Goal: Contribute content: Add original content to the website for others to see

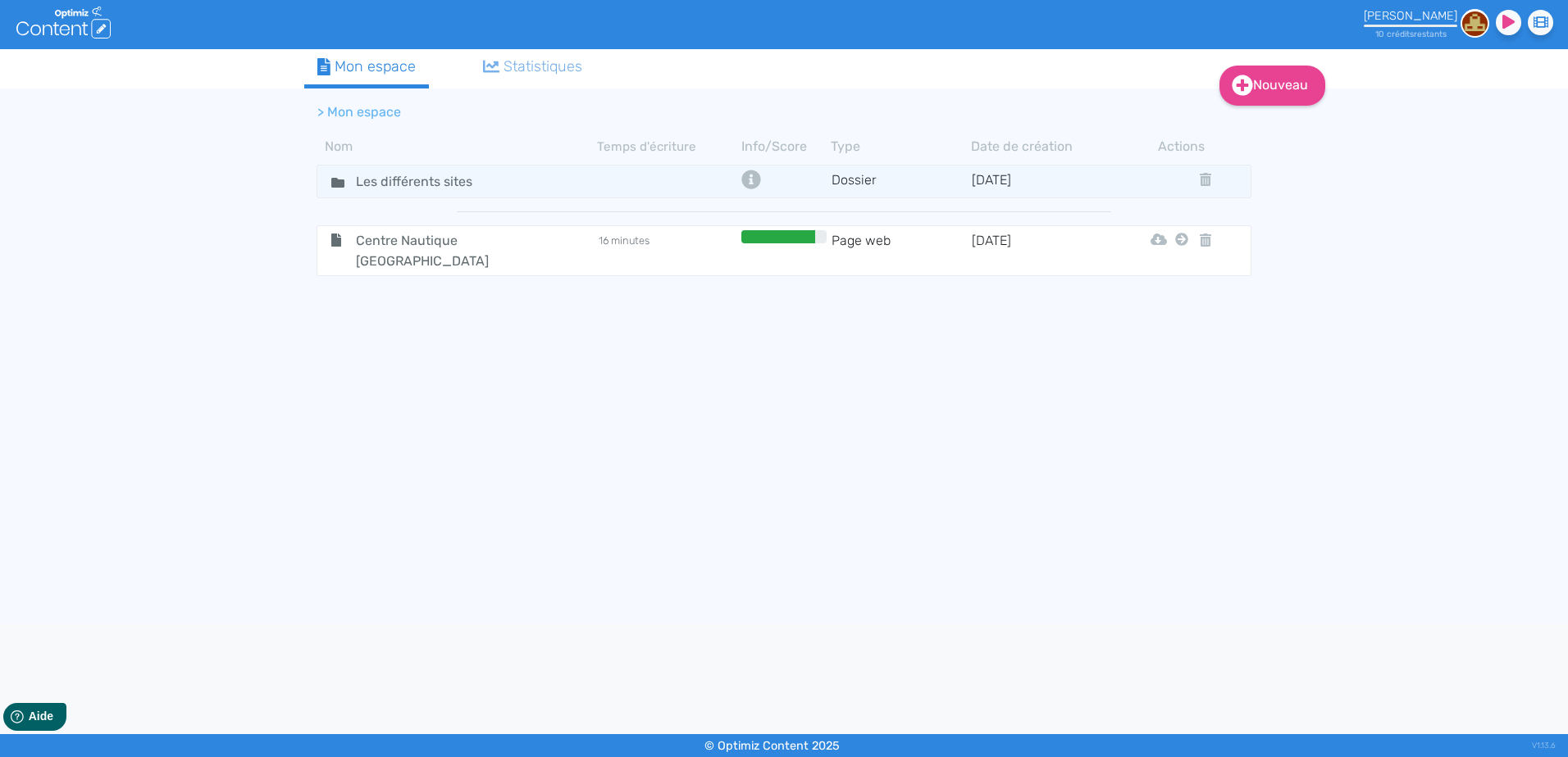
click at [448, 566] on tbody "Les différents sites Dossier [DATE] Centre Nautique [GEOGRAPHIC_DATA] 16 minute…" at bounding box center [784, 388] width 959 height 454
click at [1477, 23] on img at bounding box center [1475, 24] width 29 height 29
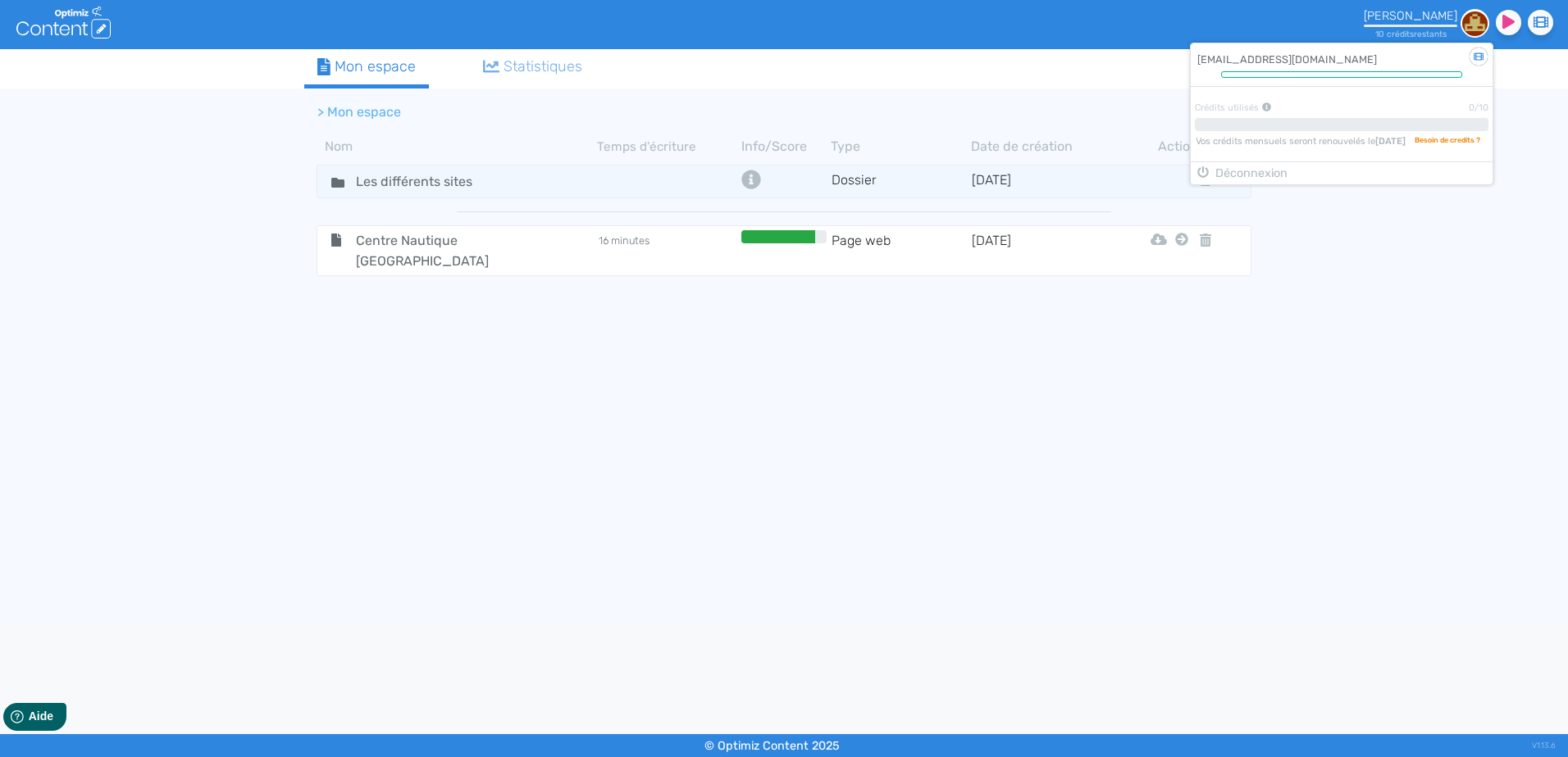
click at [1362, 336] on div "Nouveau Contenu Dossier Mon espace Statistiques > Mon espace Nom Temps d'écritu…" at bounding box center [784, 336] width 1568 height 575
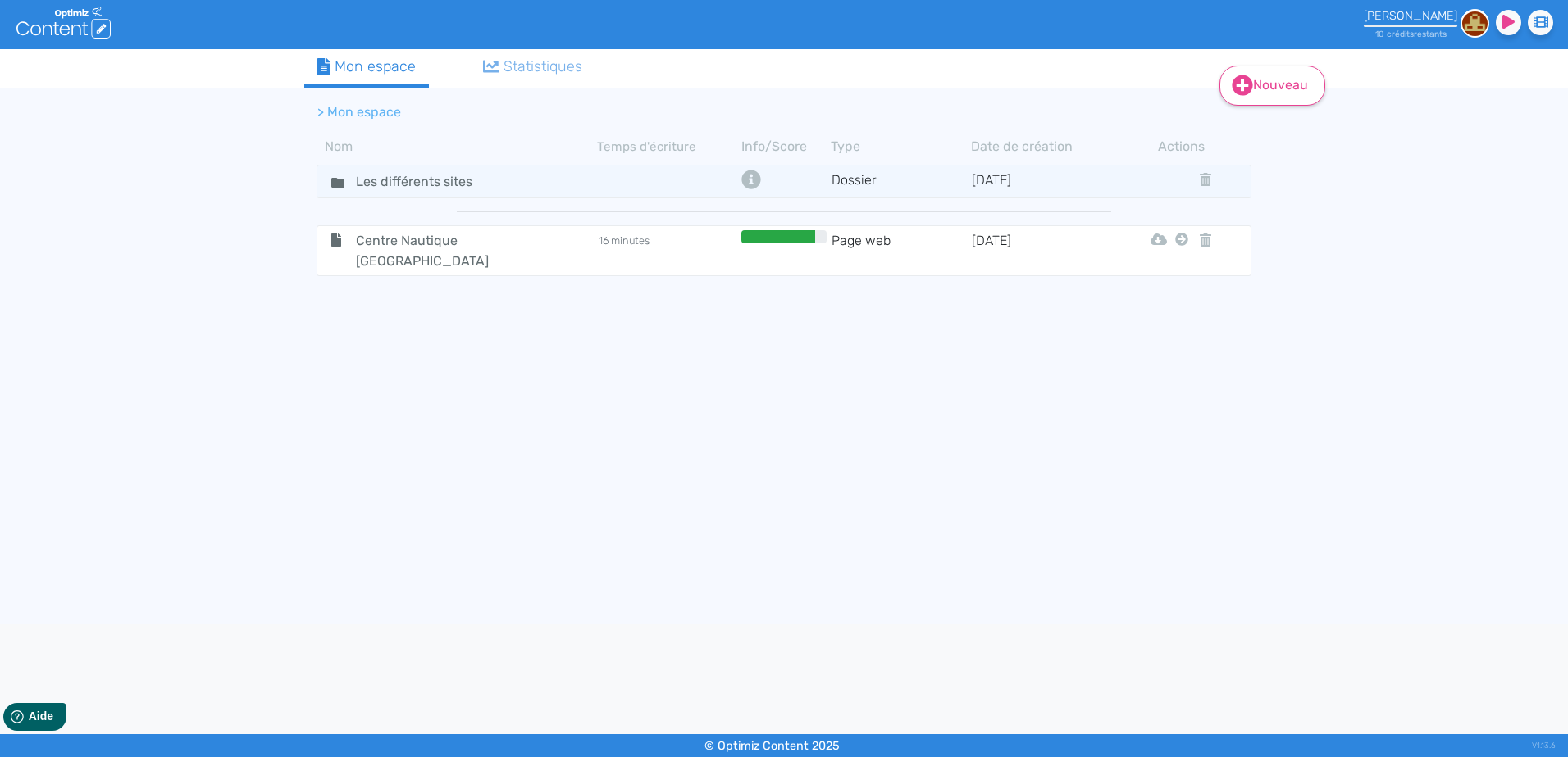
click at [1276, 86] on link "Nouveau" at bounding box center [1273, 86] width 106 height 40
click at [1284, 126] on button "Contenu" at bounding box center [1284, 126] width 131 height 26
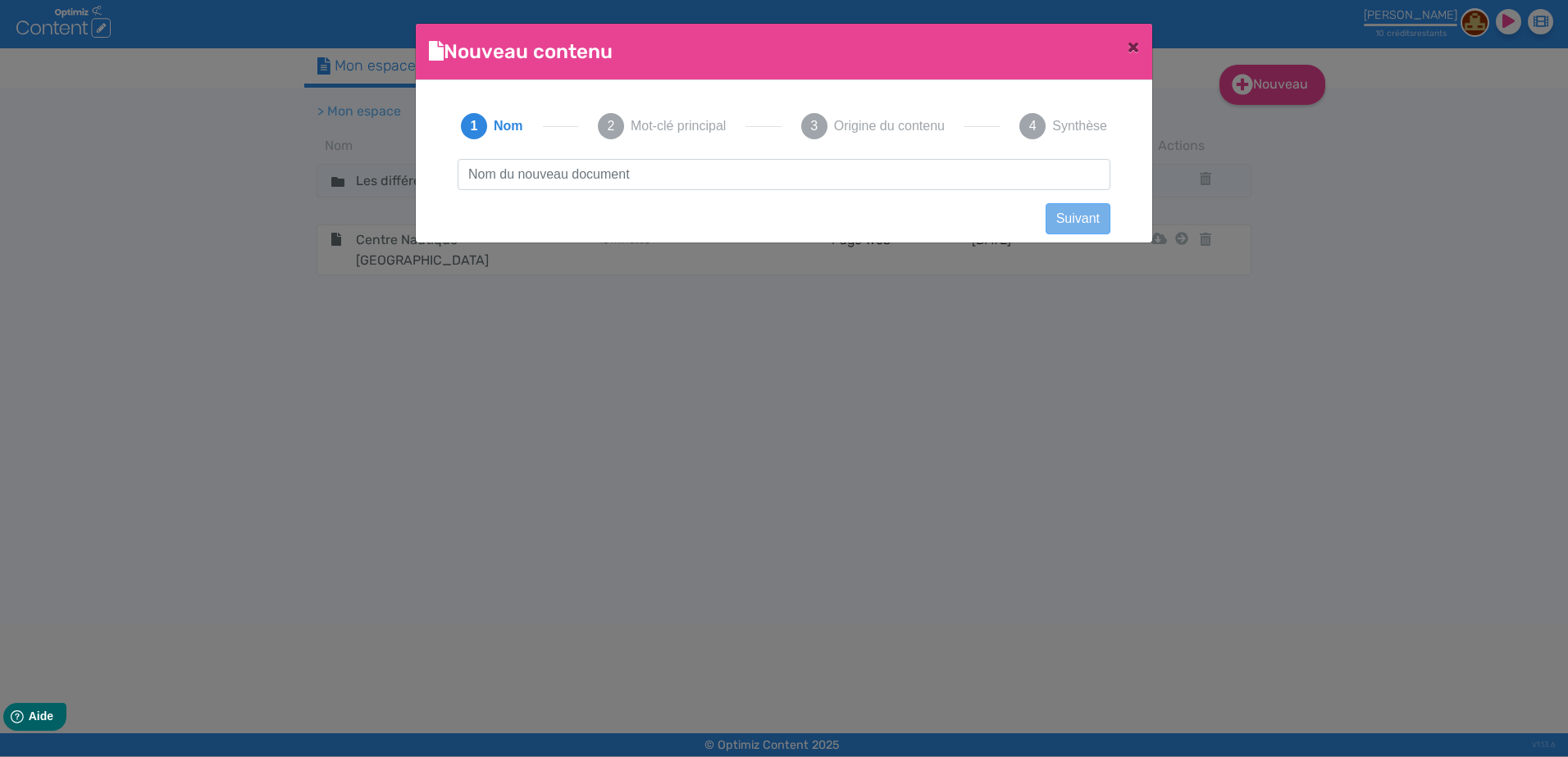
click at [582, 174] on input "text" at bounding box center [784, 174] width 653 height 31
type input "Enneigement"
click button "Suivant" at bounding box center [1077, 219] width 65 height 31
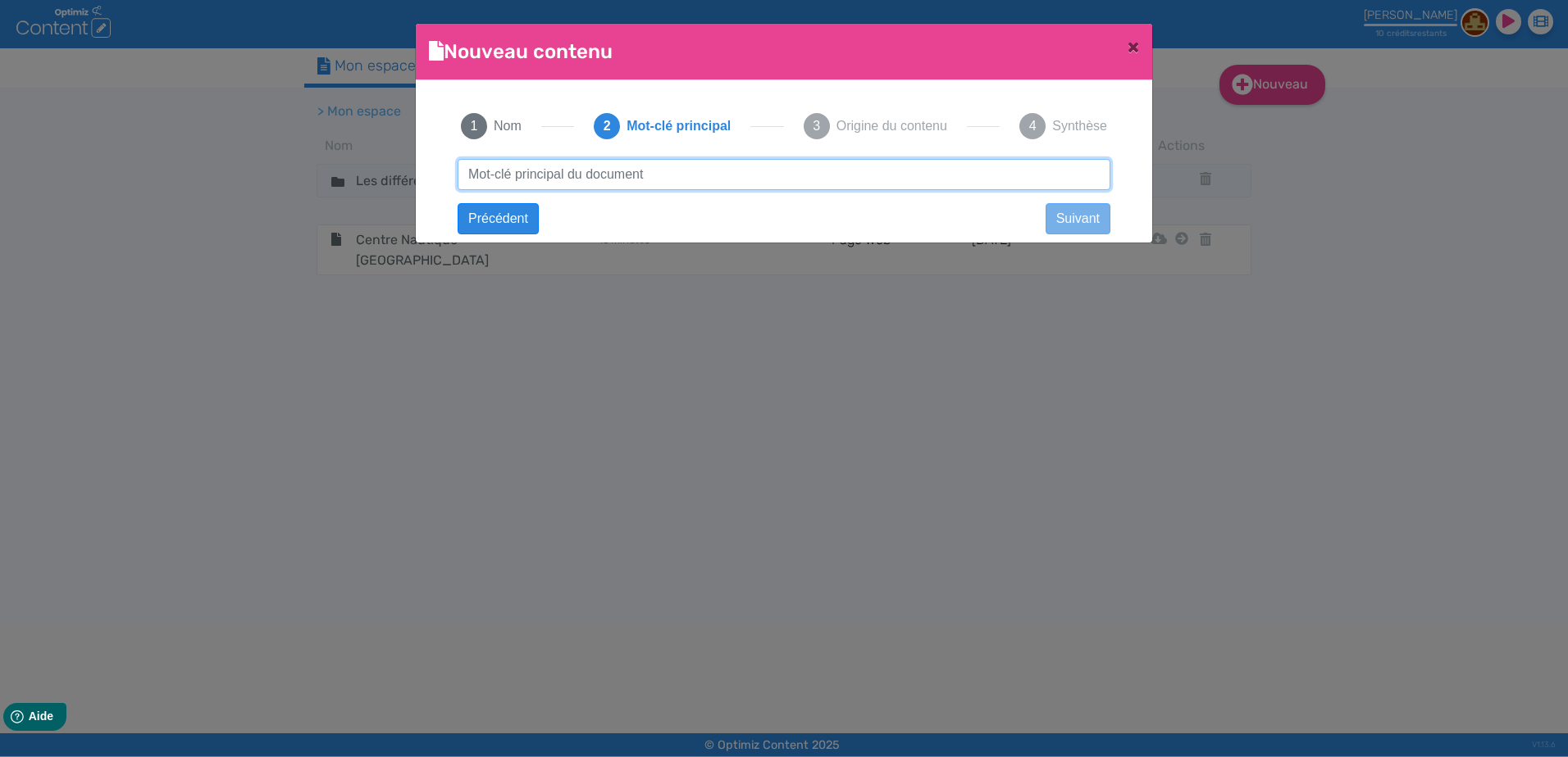
click at [623, 175] on input "text" at bounding box center [784, 174] width 653 height 31
click at [542, 172] on input "text" at bounding box center [784, 174] width 653 height 31
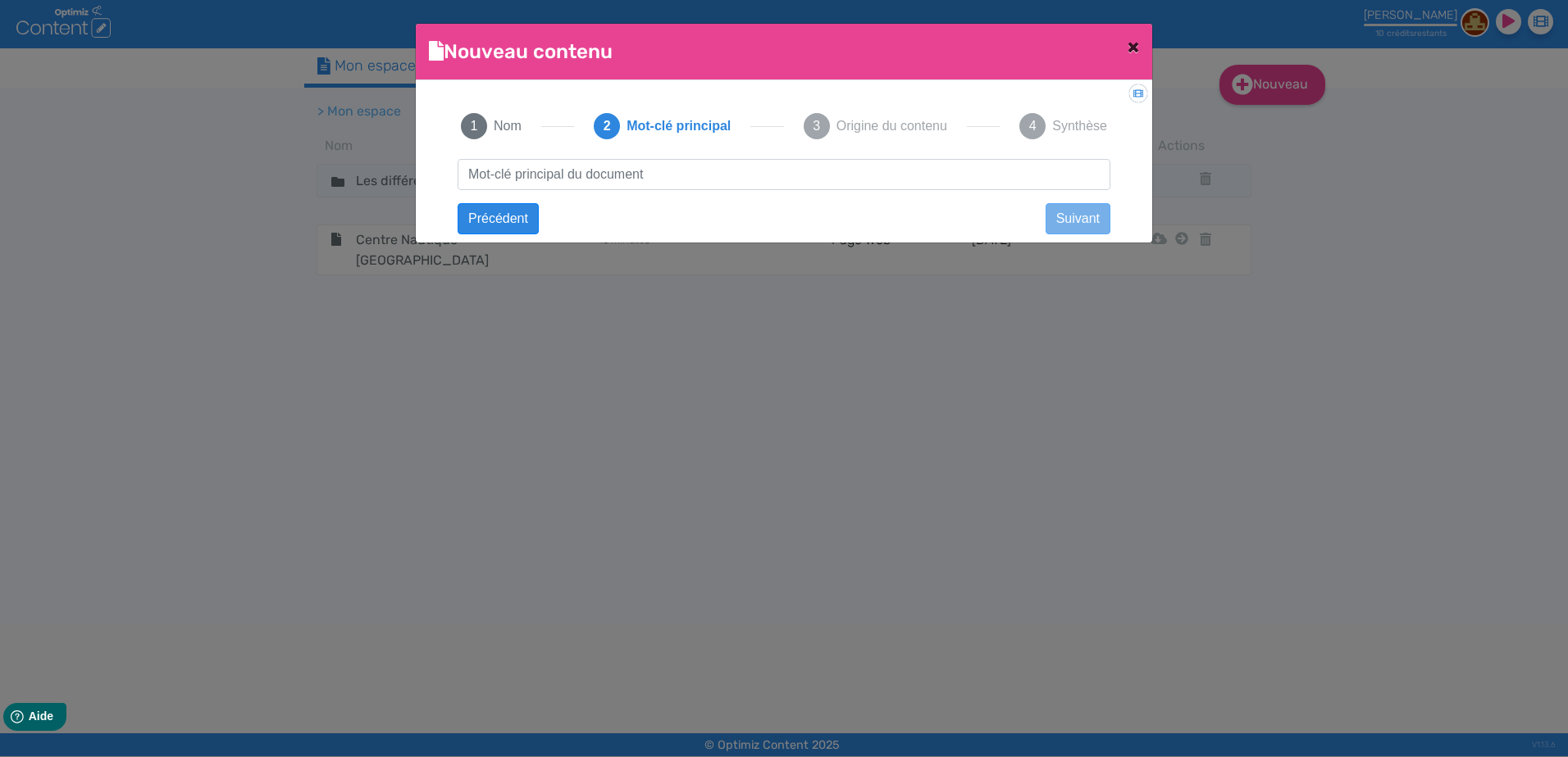
click at [1141, 47] on button "×" at bounding box center [1133, 46] width 38 height 46
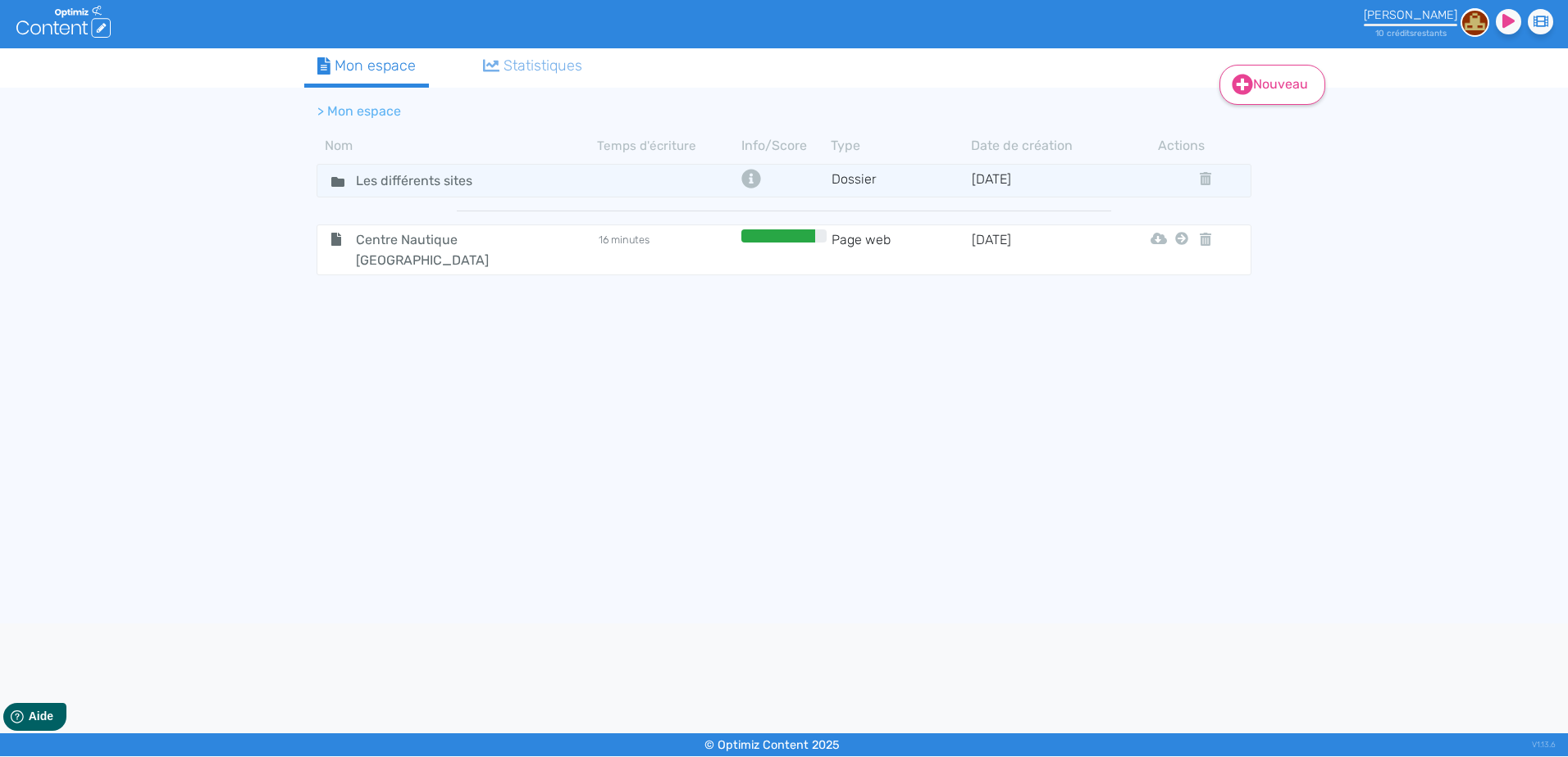
click at [1281, 96] on link "Nouveau" at bounding box center [1273, 85] width 106 height 40
click at [1261, 166] on button "Dossier" at bounding box center [1284, 166] width 131 height 26
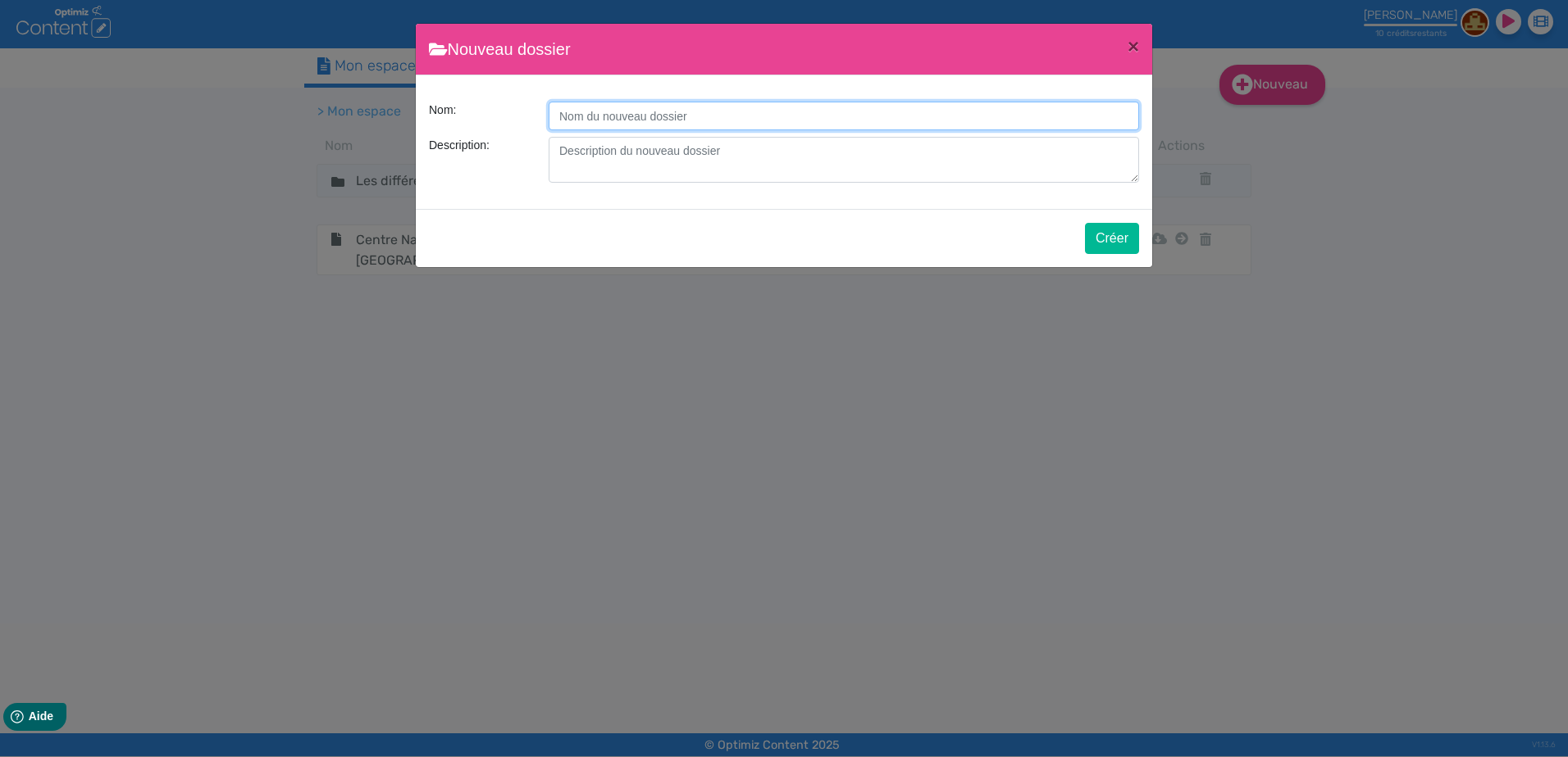
click at [695, 114] on input "Description:" at bounding box center [843, 116] width 590 height 29
type input "Enneigement"
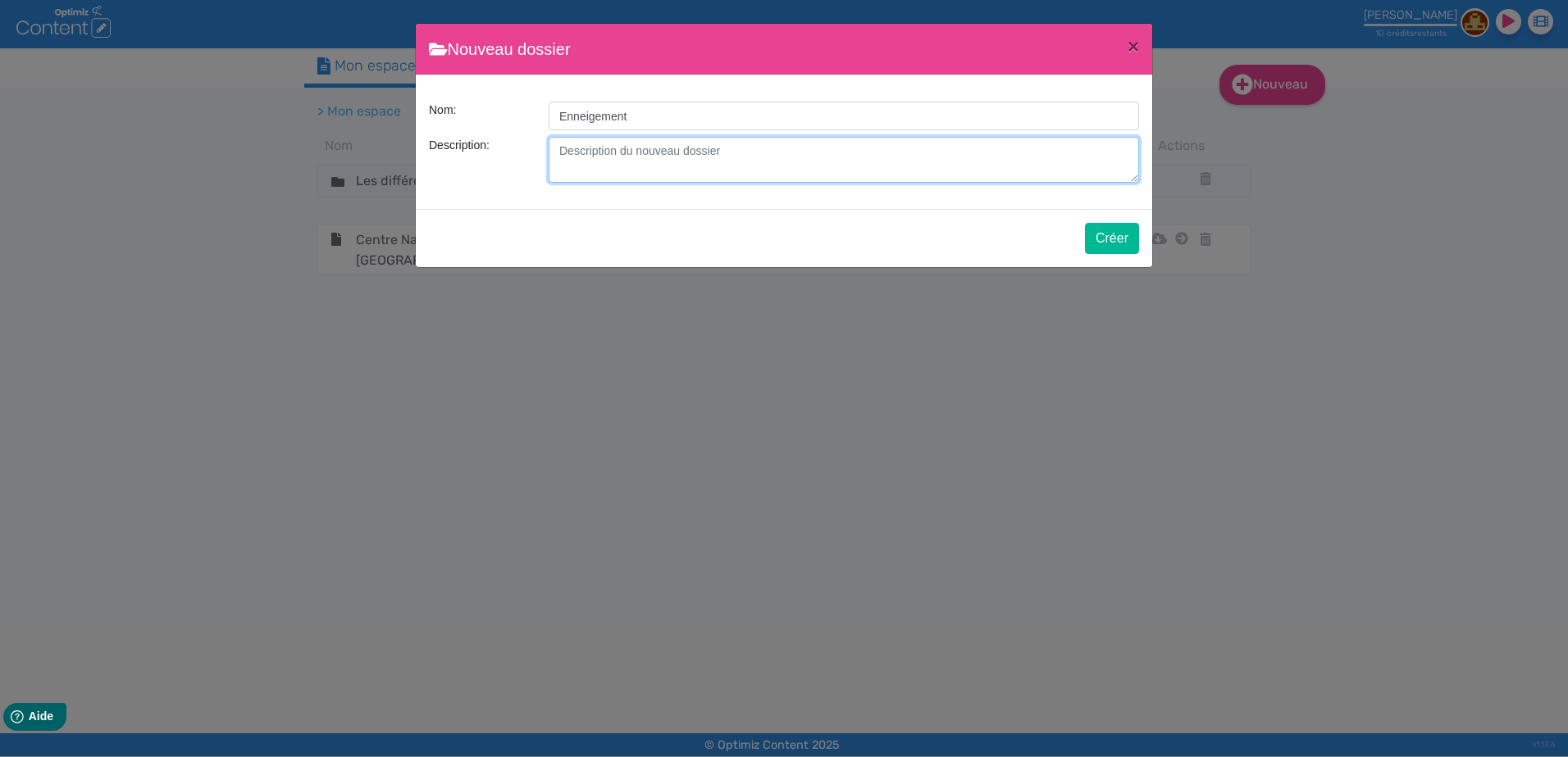
click at [566, 151] on textarea at bounding box center [843, 160] width 590 height 46
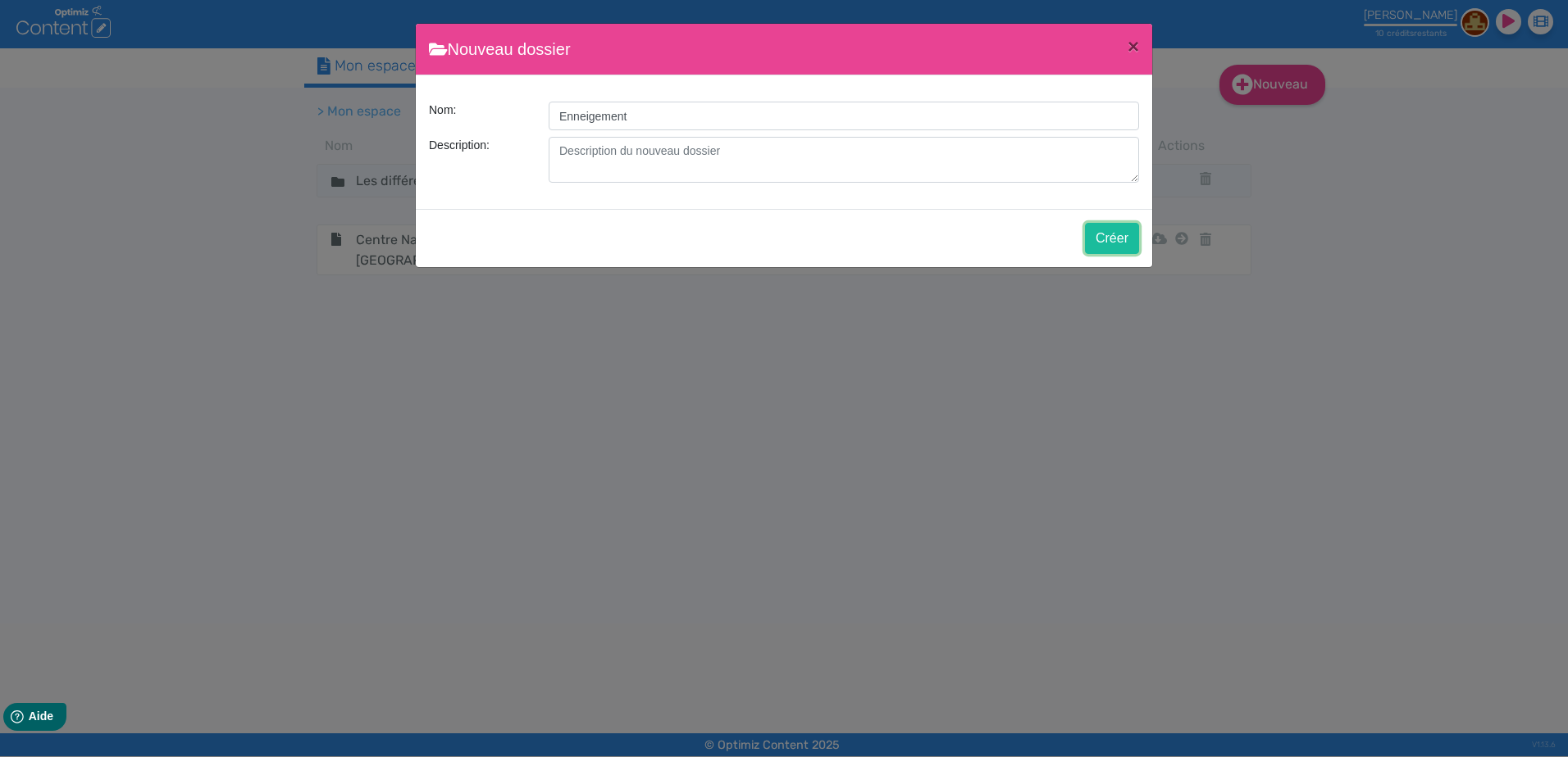
click at [1120, 238] on button "Créer" at bounding box center [1112, 238] width 54 height 31
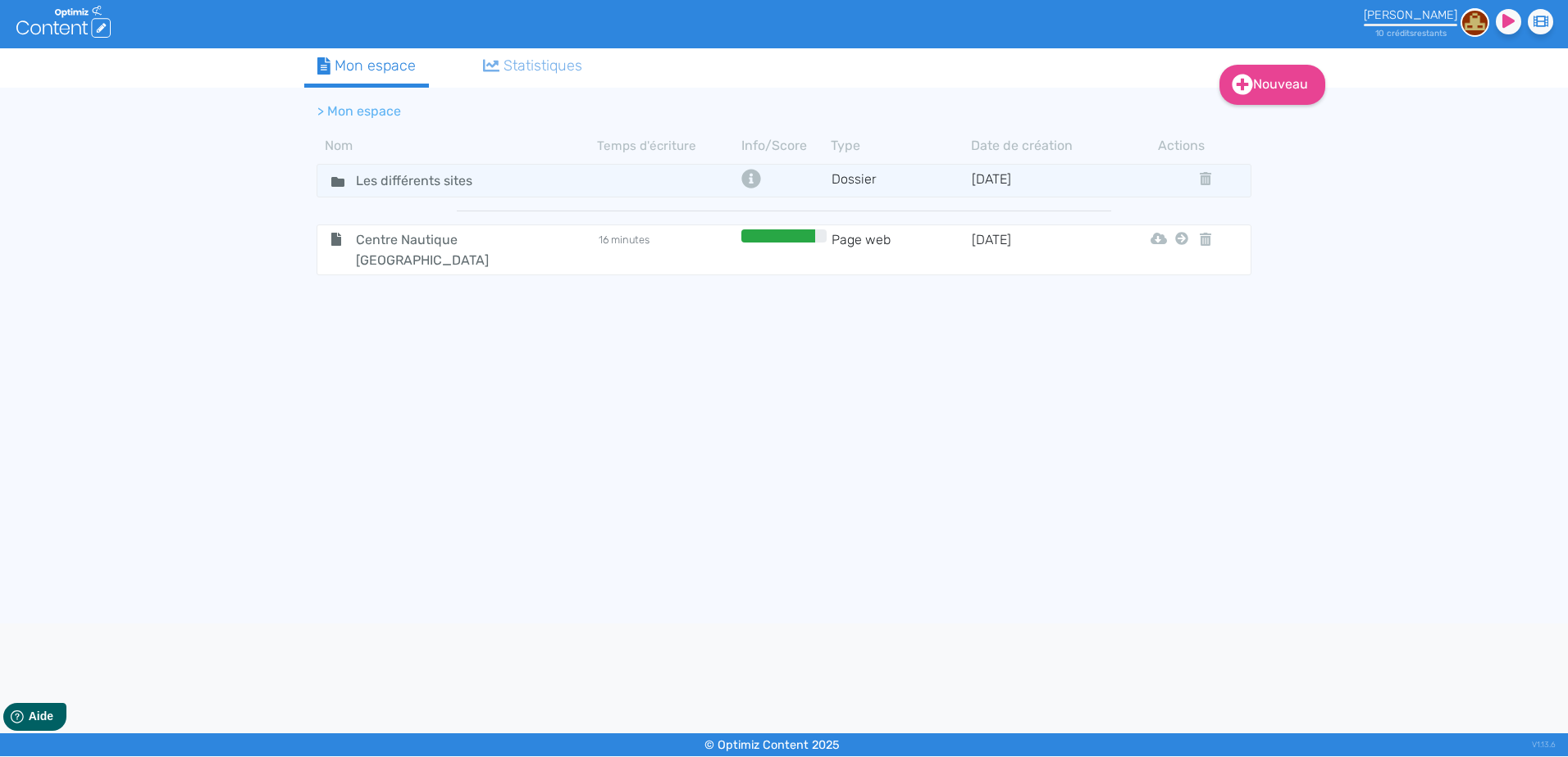
click at [330, 106] on li "> Mon espace" at bounding box center [359, 111] width 83 height 19
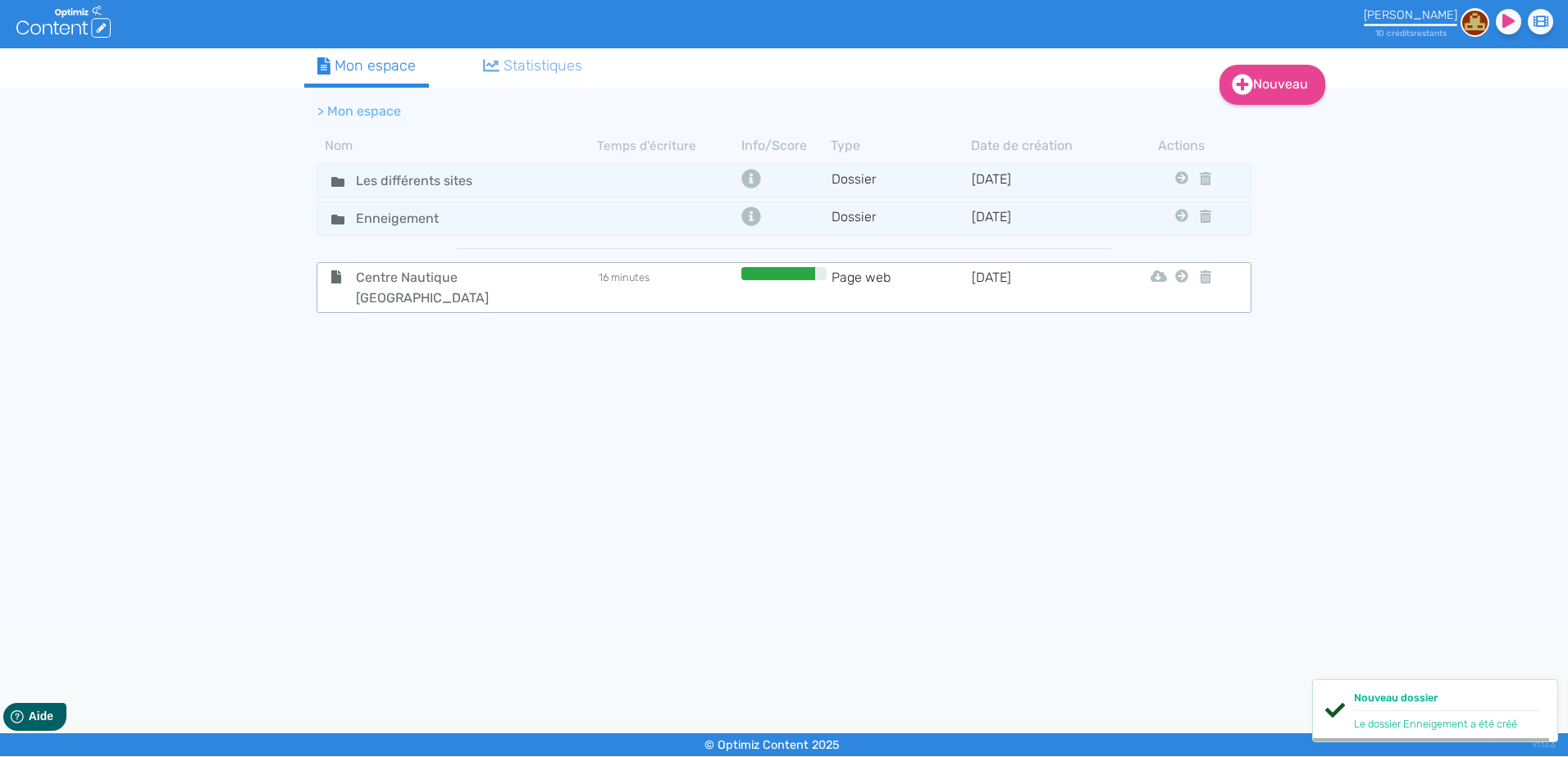
click at [958, 296] on td "Page web" at bounding box center [901, 288] width 141 height 41
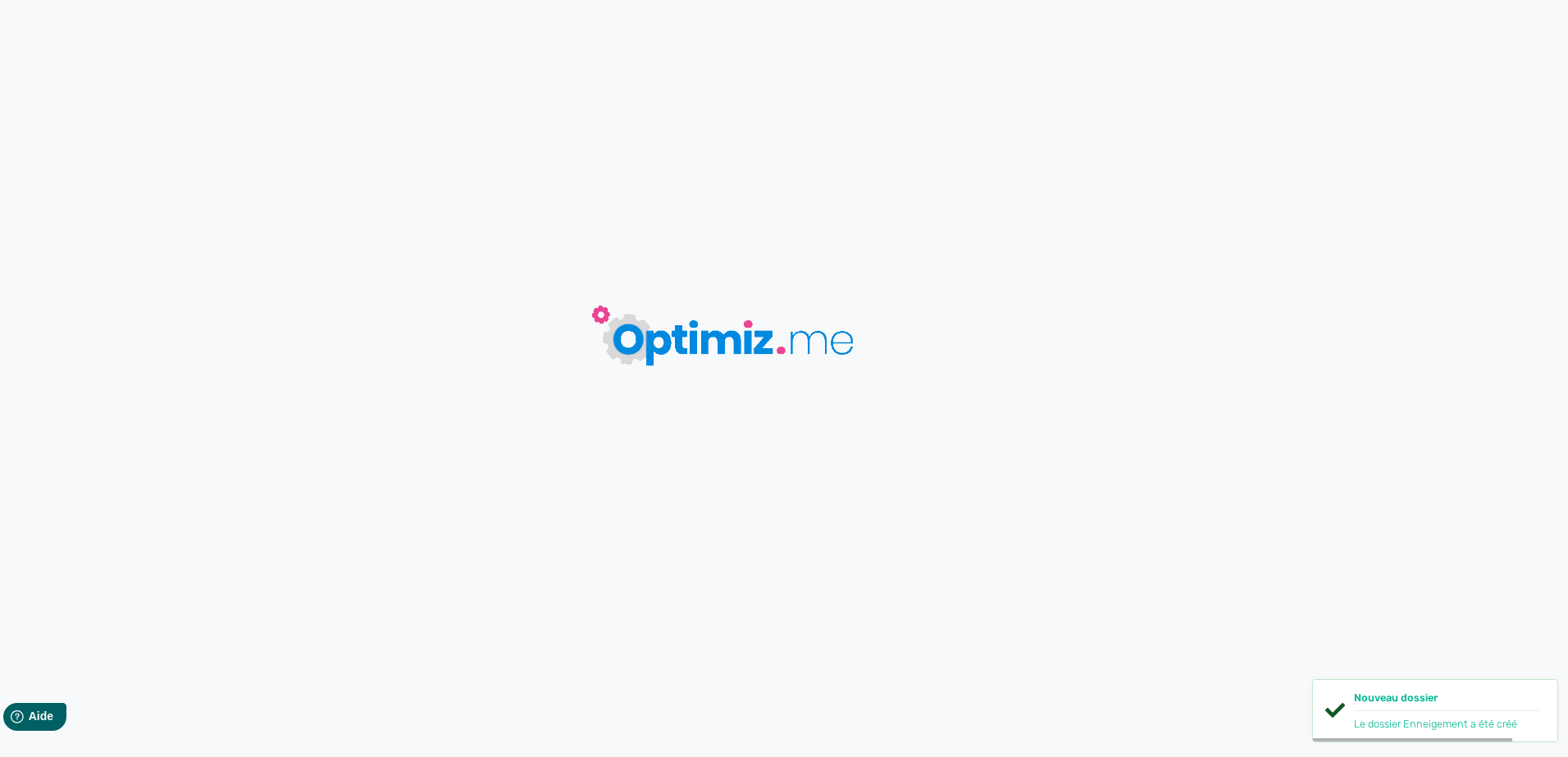
type input "Centre Nautique [GEOGRAPHIC_DATA]"
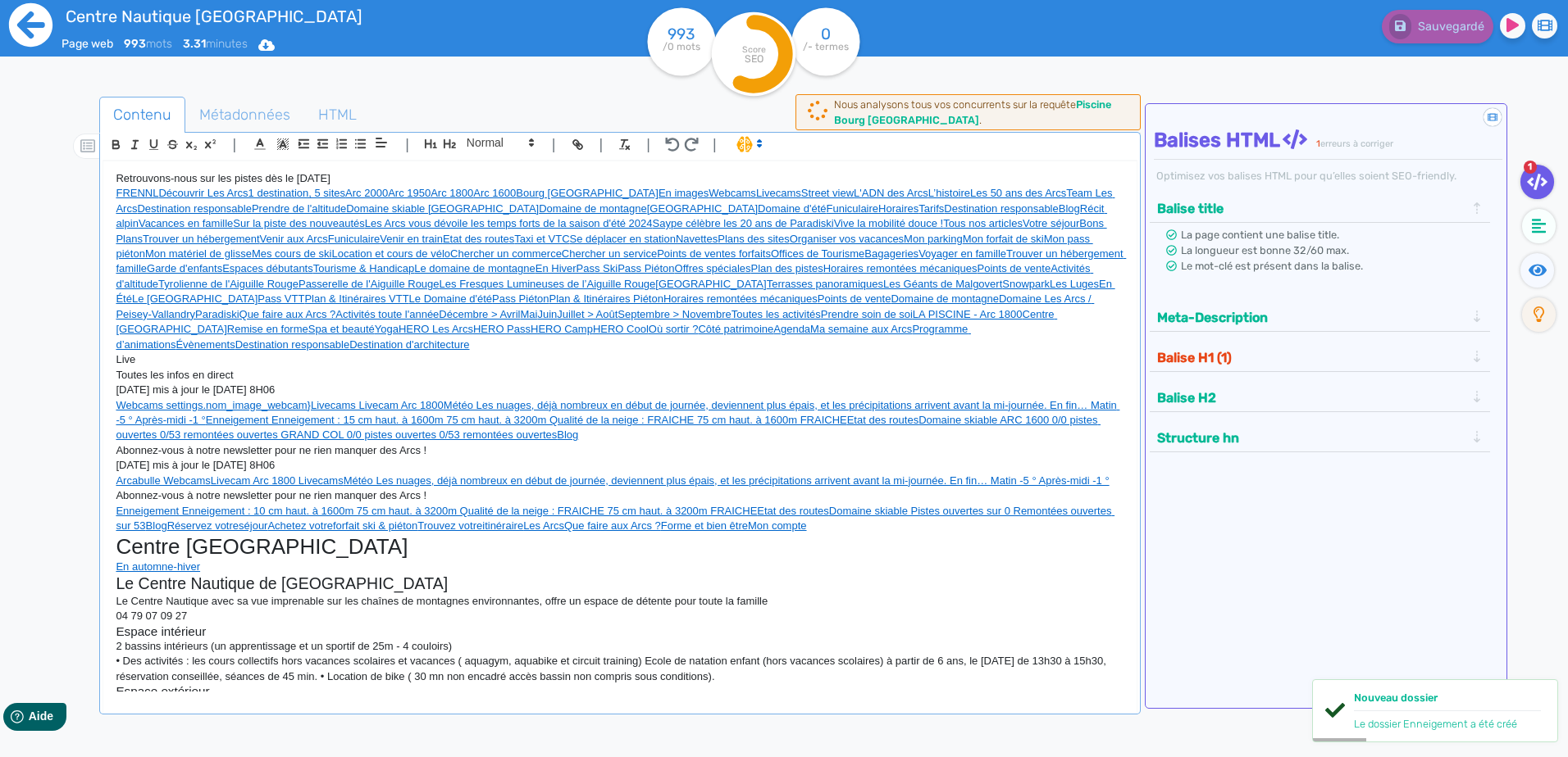
click at [36, 20] on icon at bounding box center [31, 25] width 44 height 44
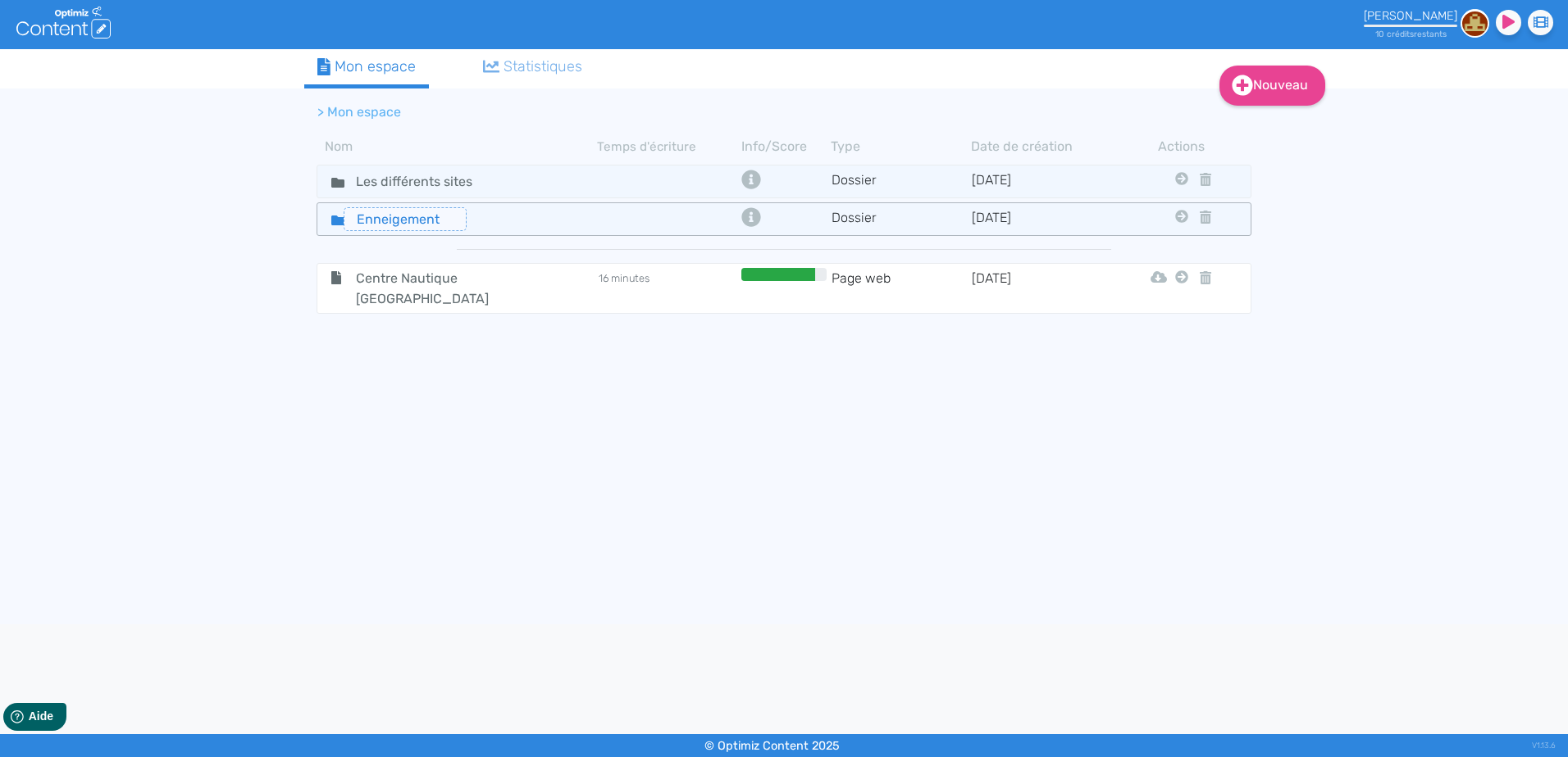
click at [405, 222] on input "Enneigement" at bounding box center [405, 219] width 123 height 24
click at [332, 220] on icon at bounding box center [338, 220] width 13 height 10
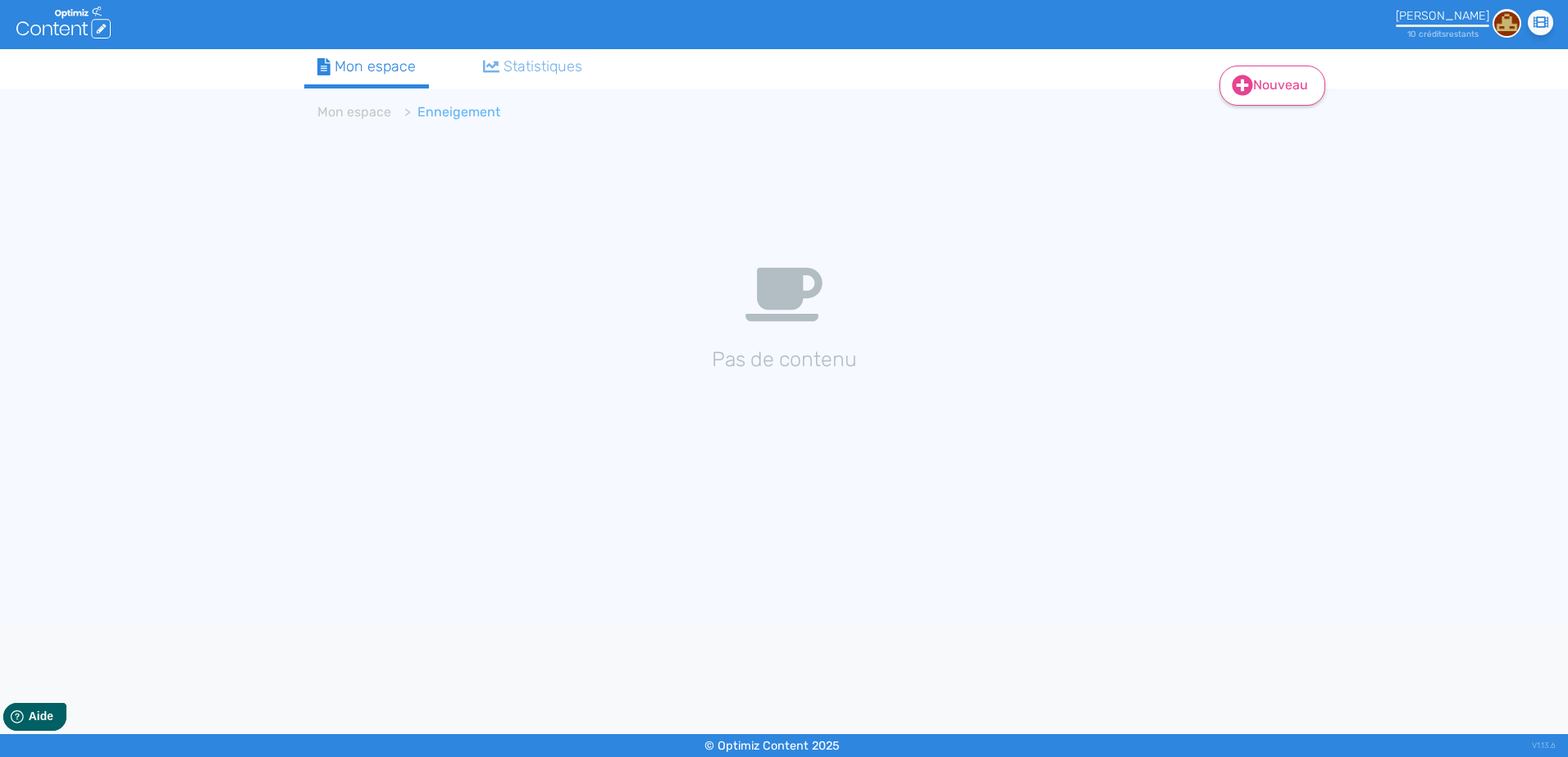
click at [1268, 88] on link "Nouveau" at bounding box center [1273, 86] width 106 height 40
click at [1270, 131] on button "Contenu" at bounding box center [1284, 126] width 131 height 26
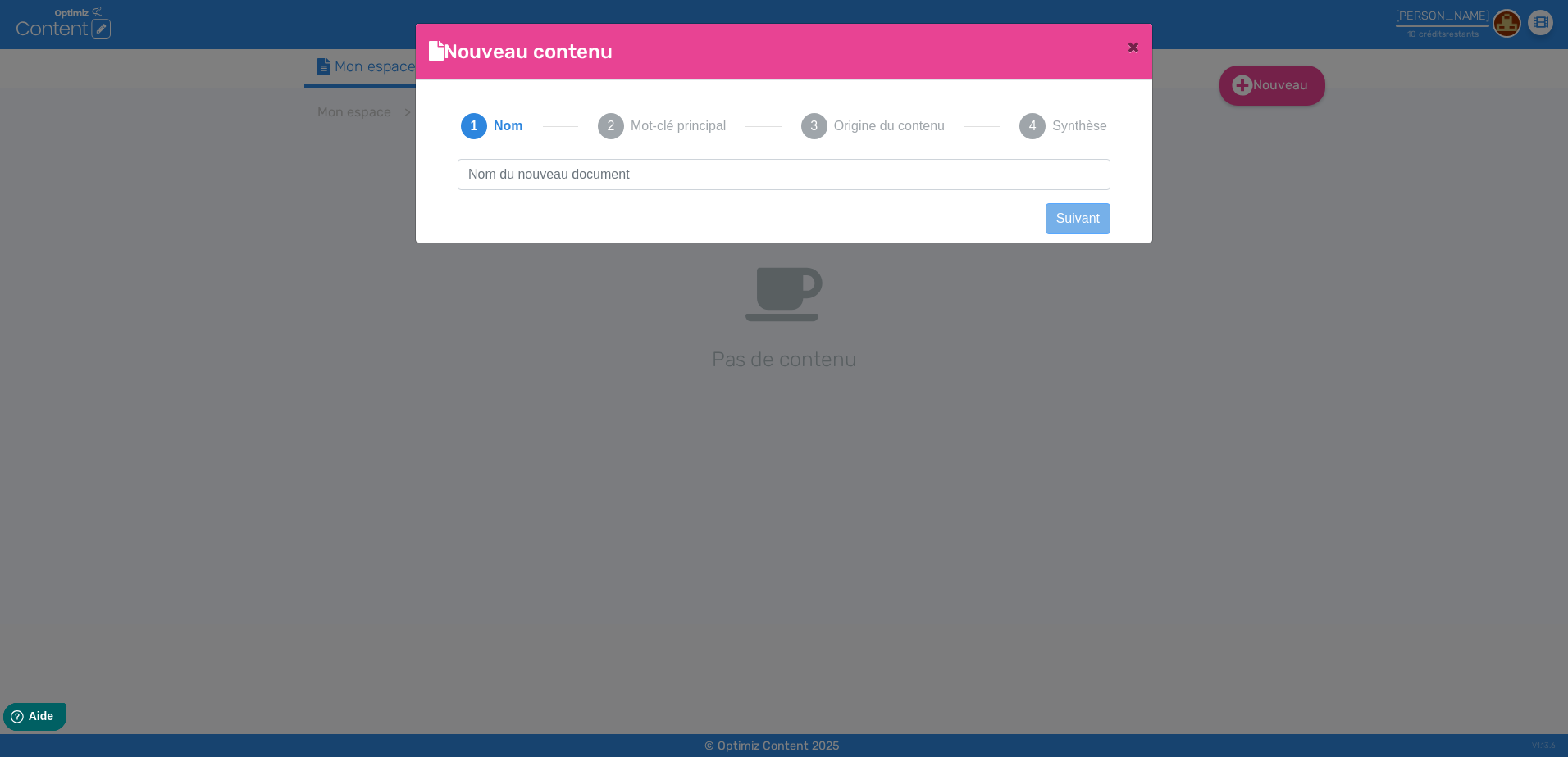
scroll to position [1, 0]
click at [659, 180] on input "text" at bounding box center [784, 174] width 653 height 31
type input "Enneigement"
click at [581, 175] on input "Enneigement" at bounding box center [784, 174] width 653 height 31
click at [697, 127] on span "Mot-clé principal" at bounding box center [678, 125] width 95 height 19
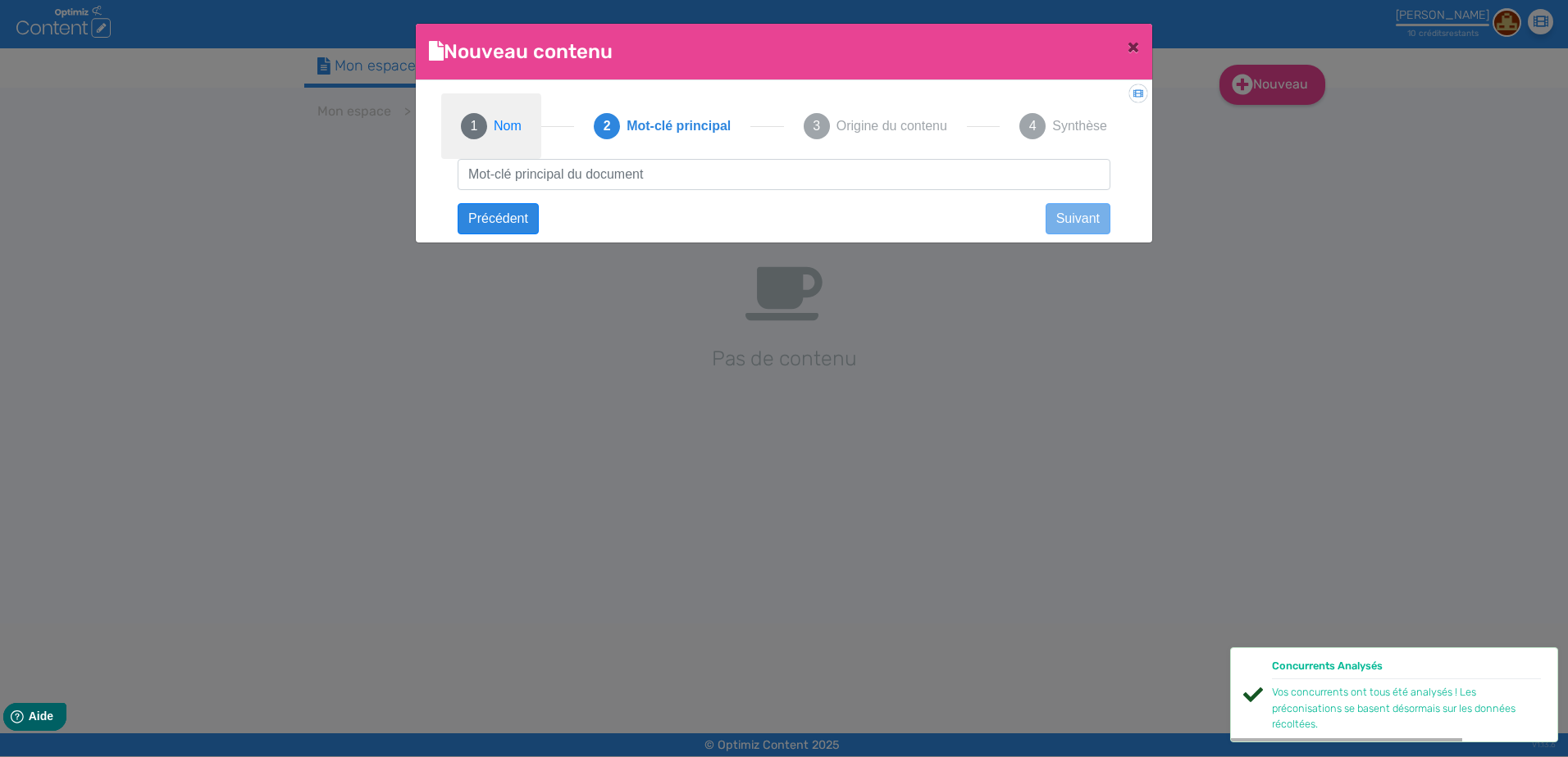
click at [516, 121] on span "Nom" at bounding box center [507, 125] width 28 height 19
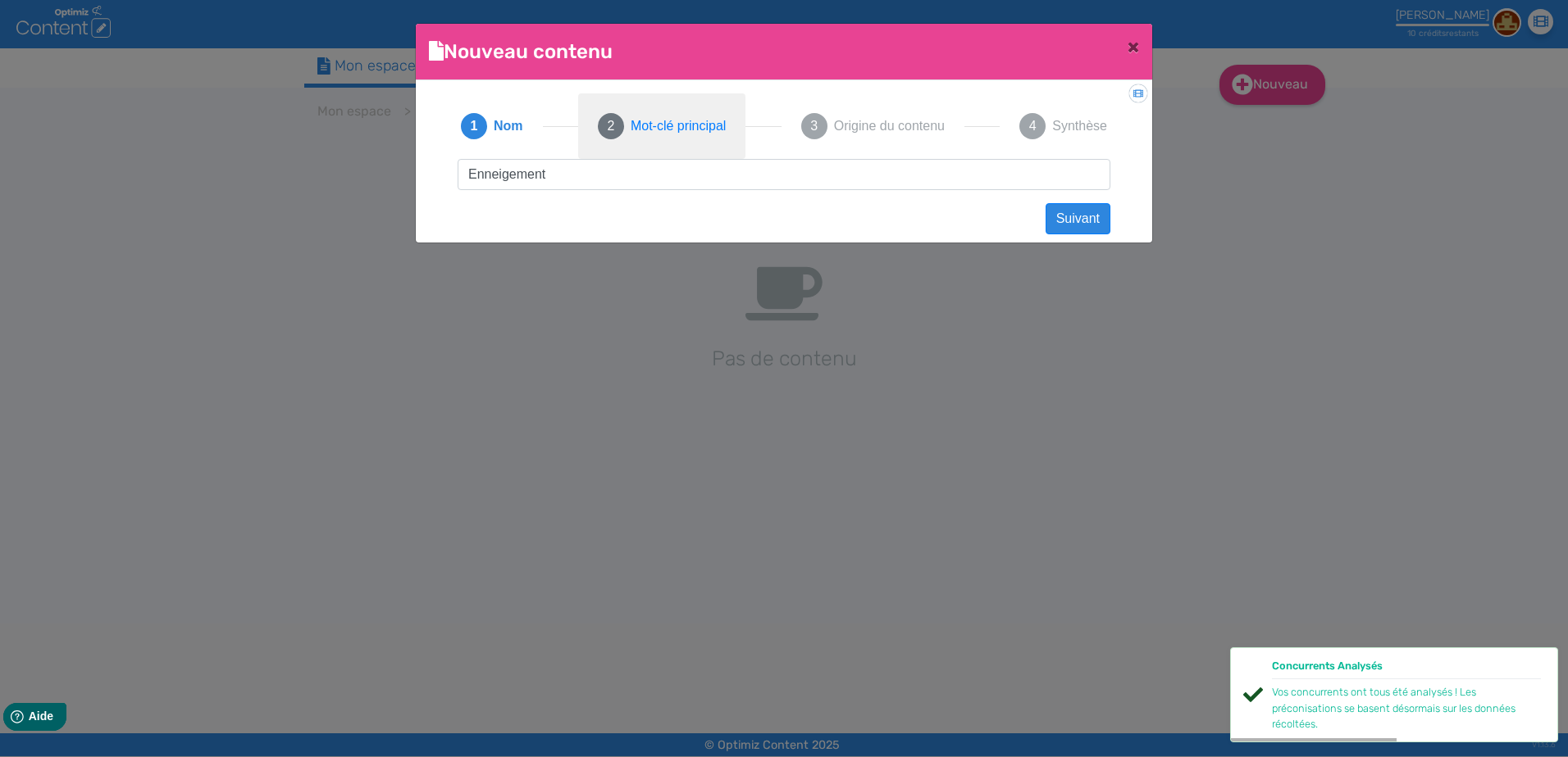
click at [655, 125] on span "Mot-clé principal" at bounding box center [678, 125] width 95 height 19
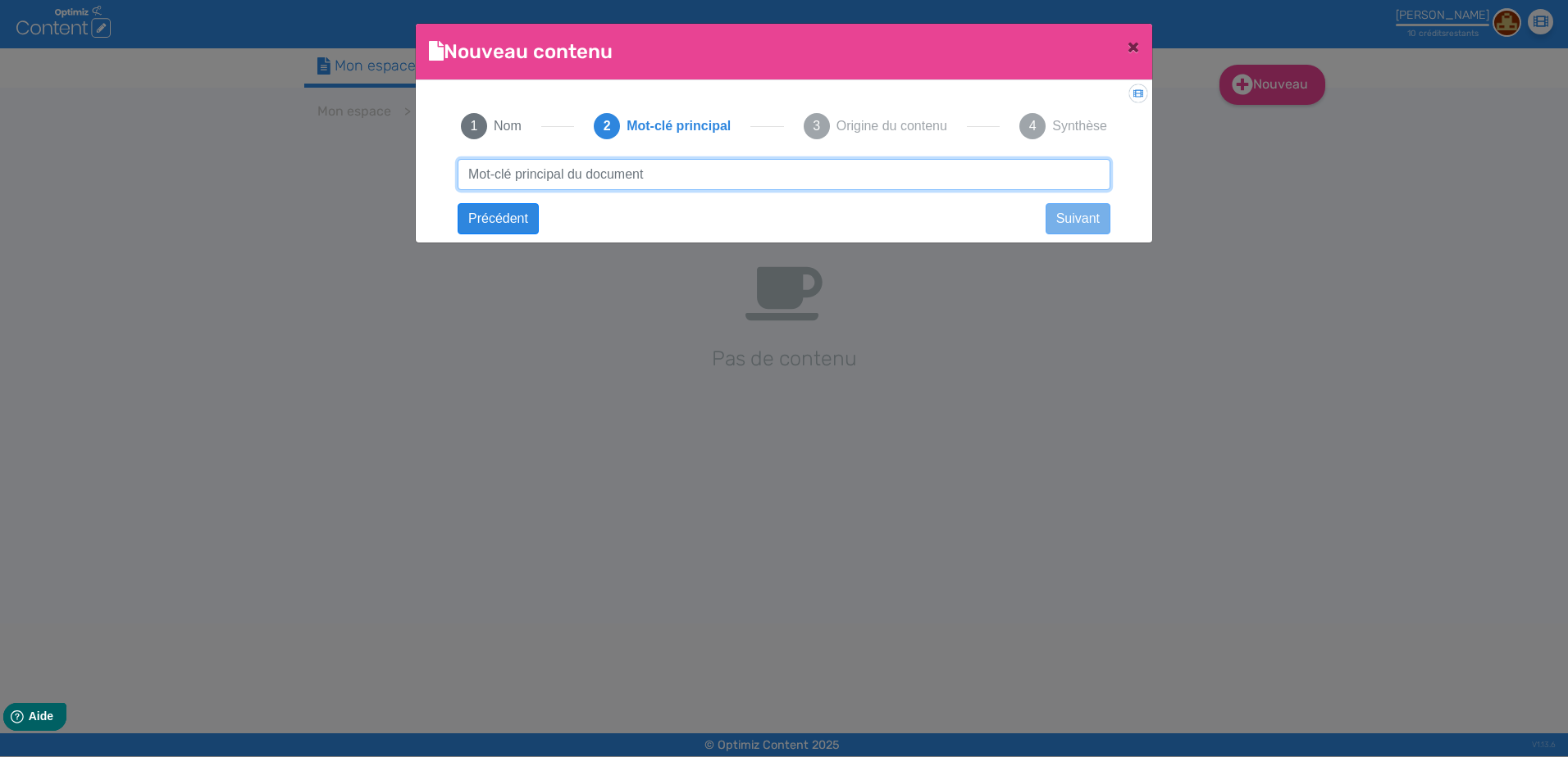
click at [623, 179] on input "text" at bounding box center [784, 174] width 653 height 31
type input "Enneigement"
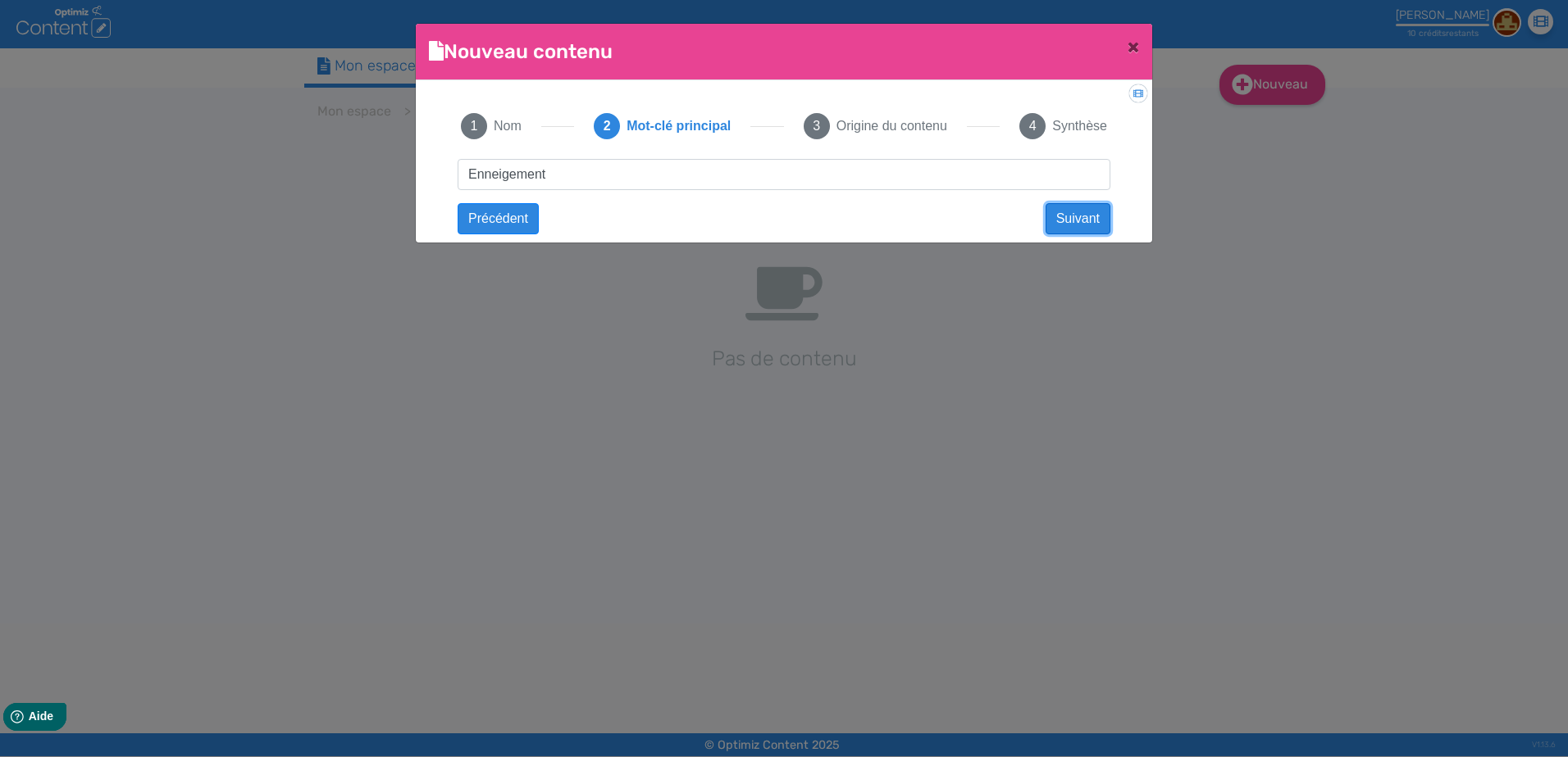
click at [1092, 225] on button "Suivant" at bounding box center [1077, 219] width 65 height 31
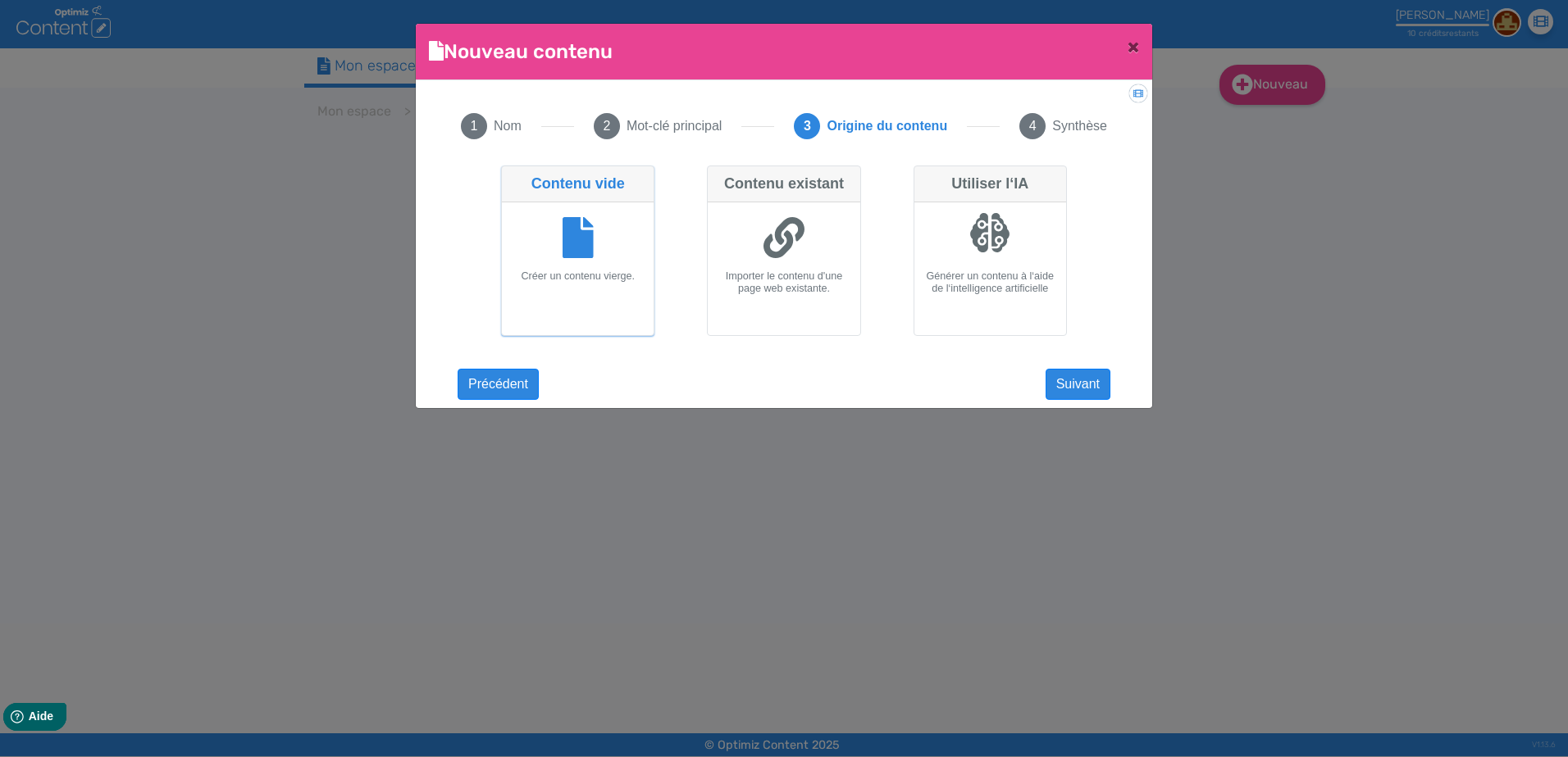
click at [977, 246] on div at bounding box center [990, 232] width 41 height 41
click at [924, 176] on input "Utiliser l‘IA Générer un contenu à l‘aide de l‘intelligence artificielle" at bounding box center [918, 171] width 11 height 11
radio input "true"
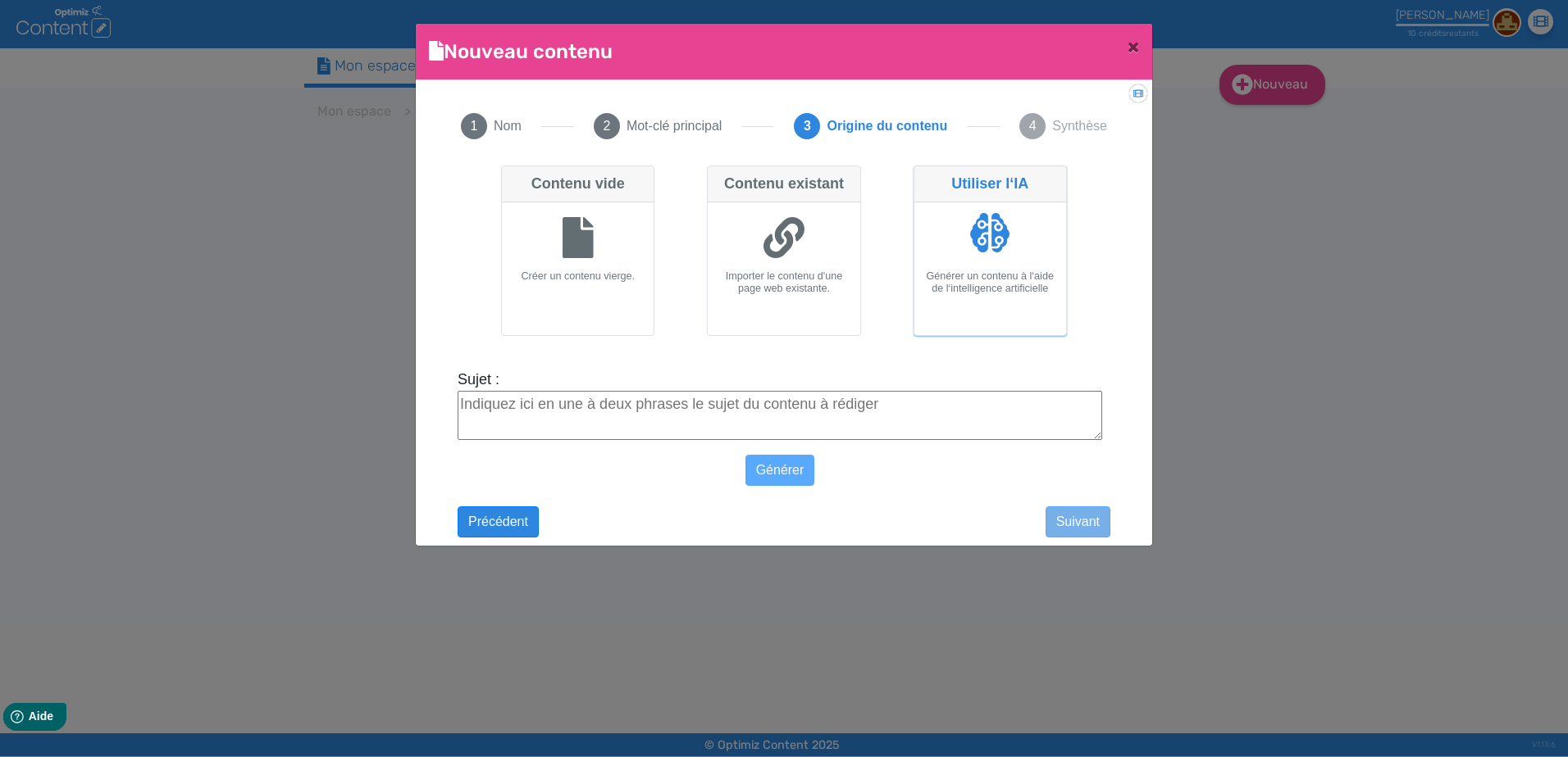
click at [638, 397] on textarea "Sujet :" at bounding box center [780, 416] width 645 height 49
click at [792, 259] on fa-icon at bounding box center [784, 239] width 41 height 46
click at [717, 176] on input "Contenu existant Importer le contenu d'une page web existante." at bounding box center [712, 171] width 11 height 11
radio input "true"
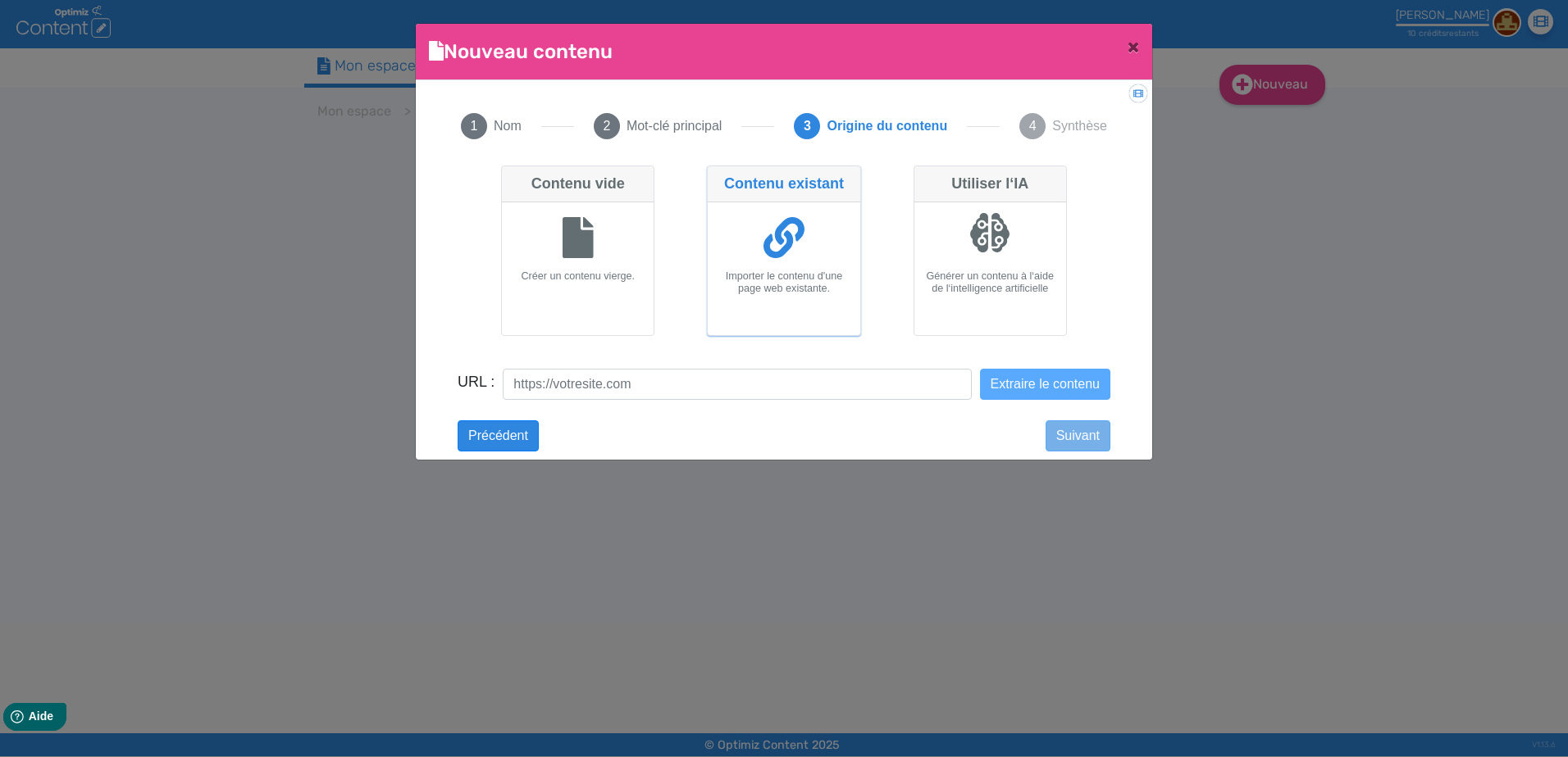
click at [593, 261] on fa-icon at bounding box center [577, 239] width 31 height 46
click at [512, 176] on input "Contenu vide Créer un contenu vierge." at bounding box center [506, 171] width 11 height 11
radio input "true"
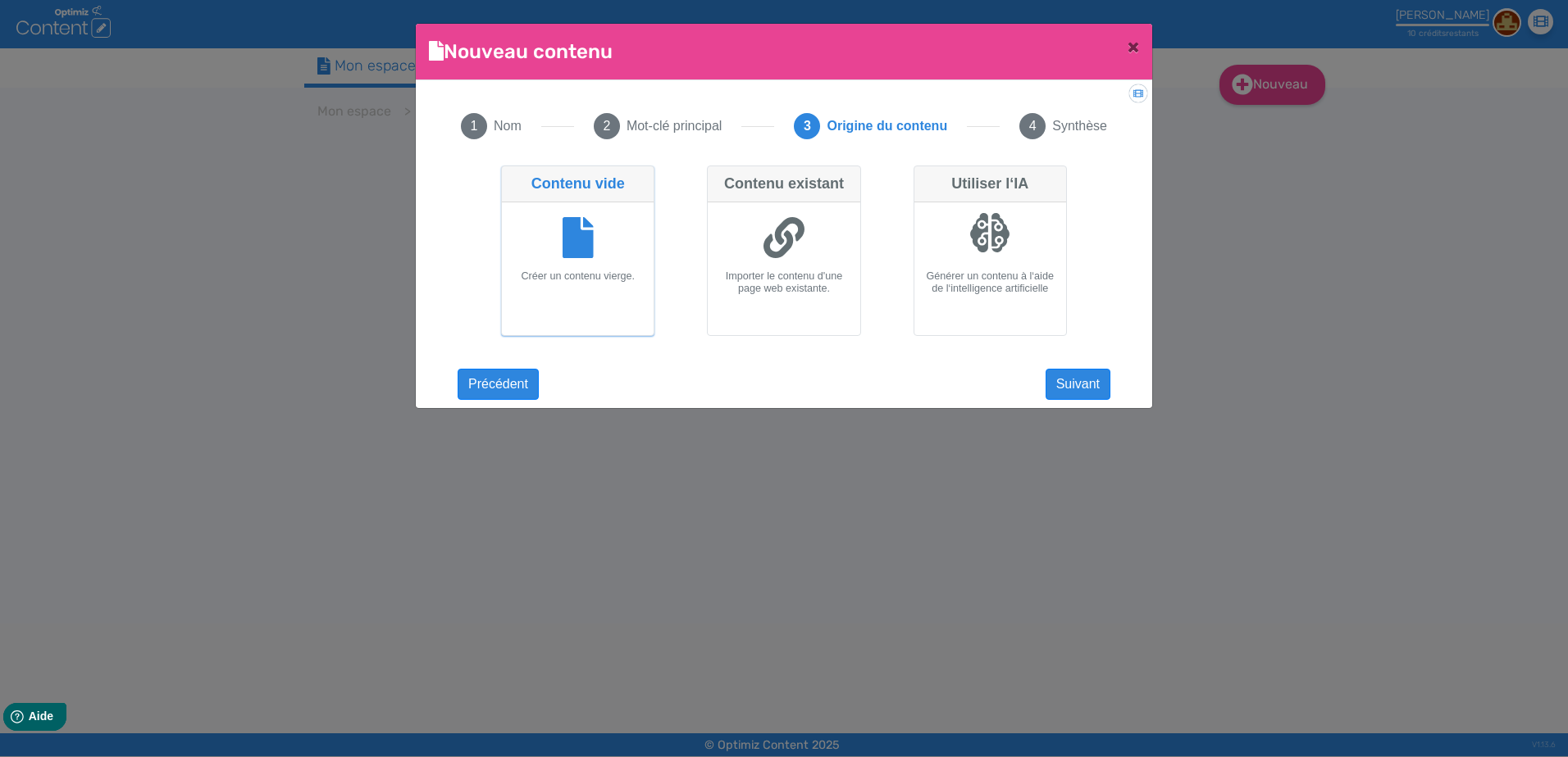
click at [980, 250] on div at bounding box center [990, 232] width 41 height 41
click at [924, 176] on input "Utiliser l‘IA Générer un contenu à l‘aide de l‘intelligence artificielle" at bounding box center [918, 171] width 11 height 11
radio input "true"
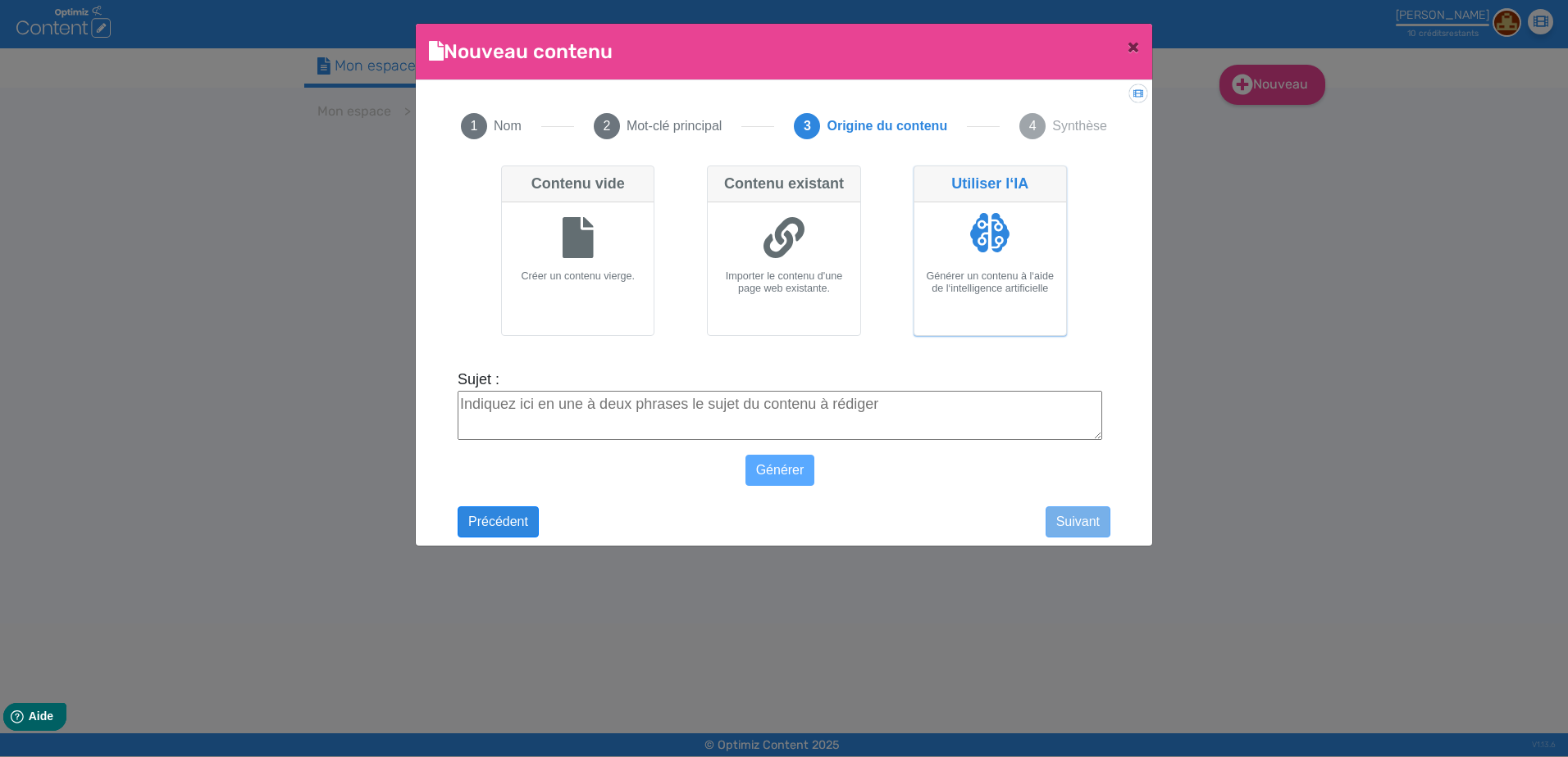
click at [582, 418] on textarea "Sujet :" at bounding box center [780, 416] width 645 height 49
click at [570, 255] on icon at bounding box center [577, 237] width 31 height 41
click at [512, 176] on input "Contenu vide Créer un contenu vierge." at bounding box center [506, 171] width 11 height 11
radio input "true"
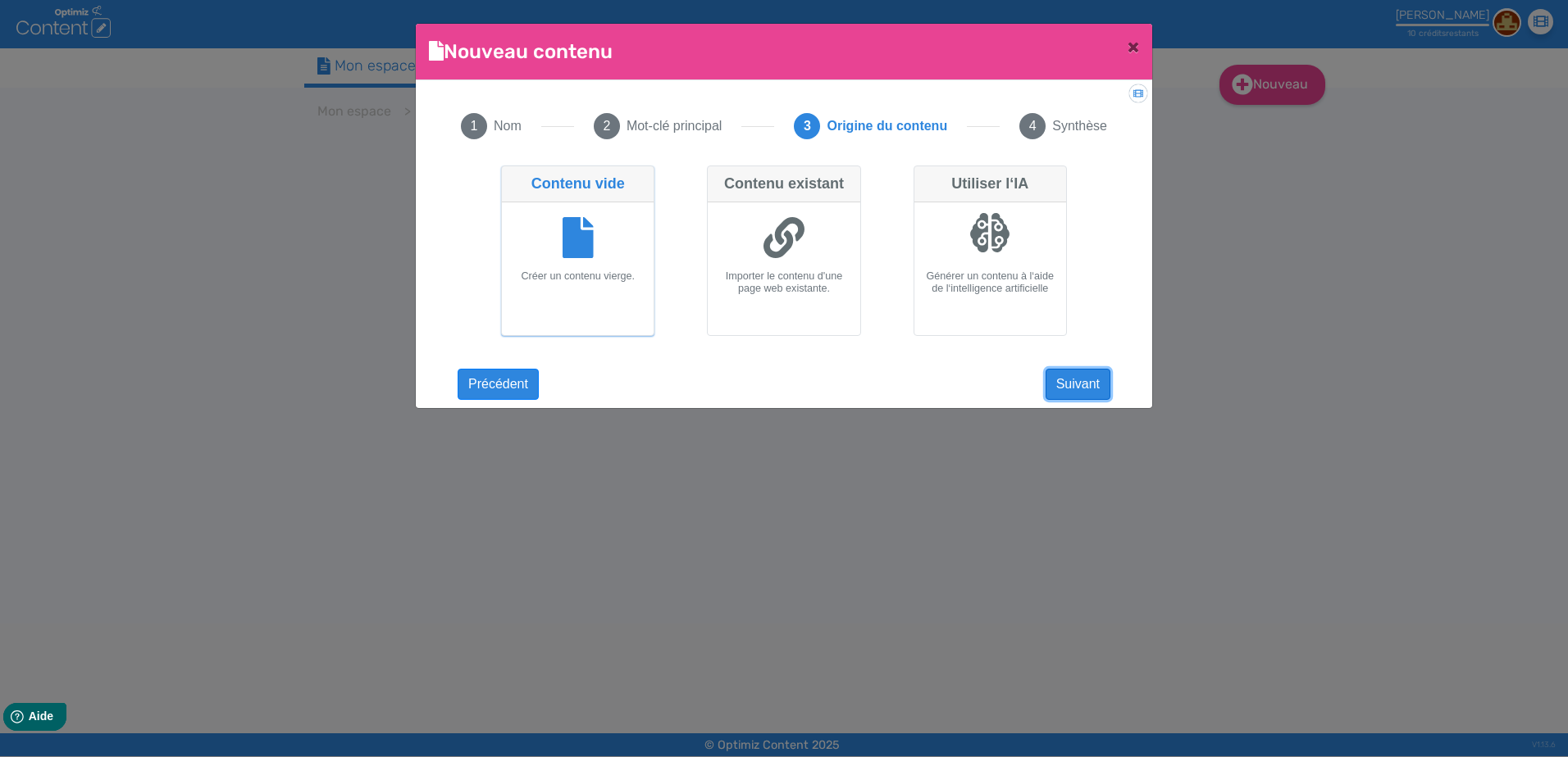
click at [1087, 383] on button "Suivant" at bounding box center [1077, 384] width 65 height 31
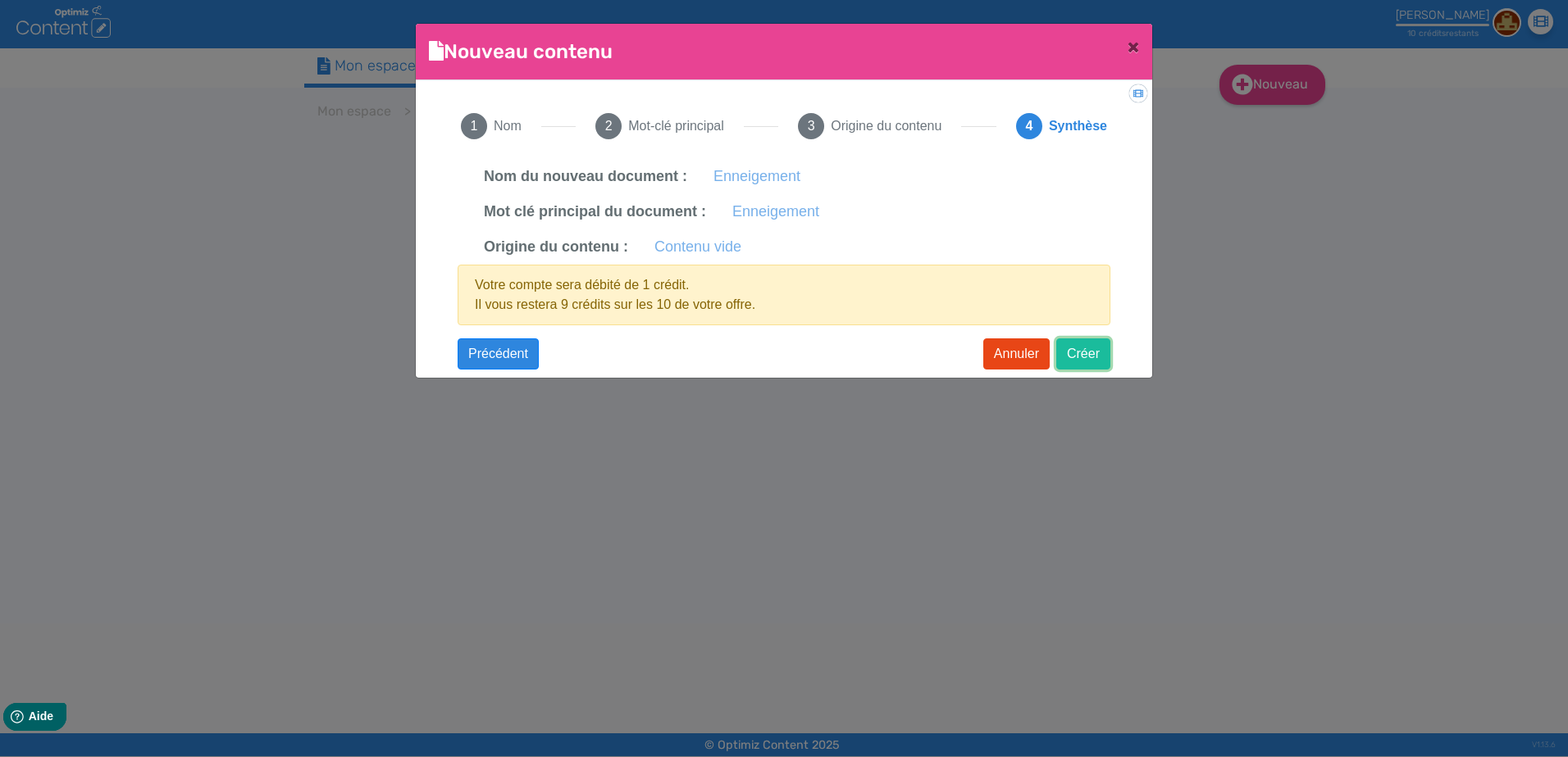
click at [1080, 350] on button "Créer" at bounding box center [1083, 353] width 54 height 31
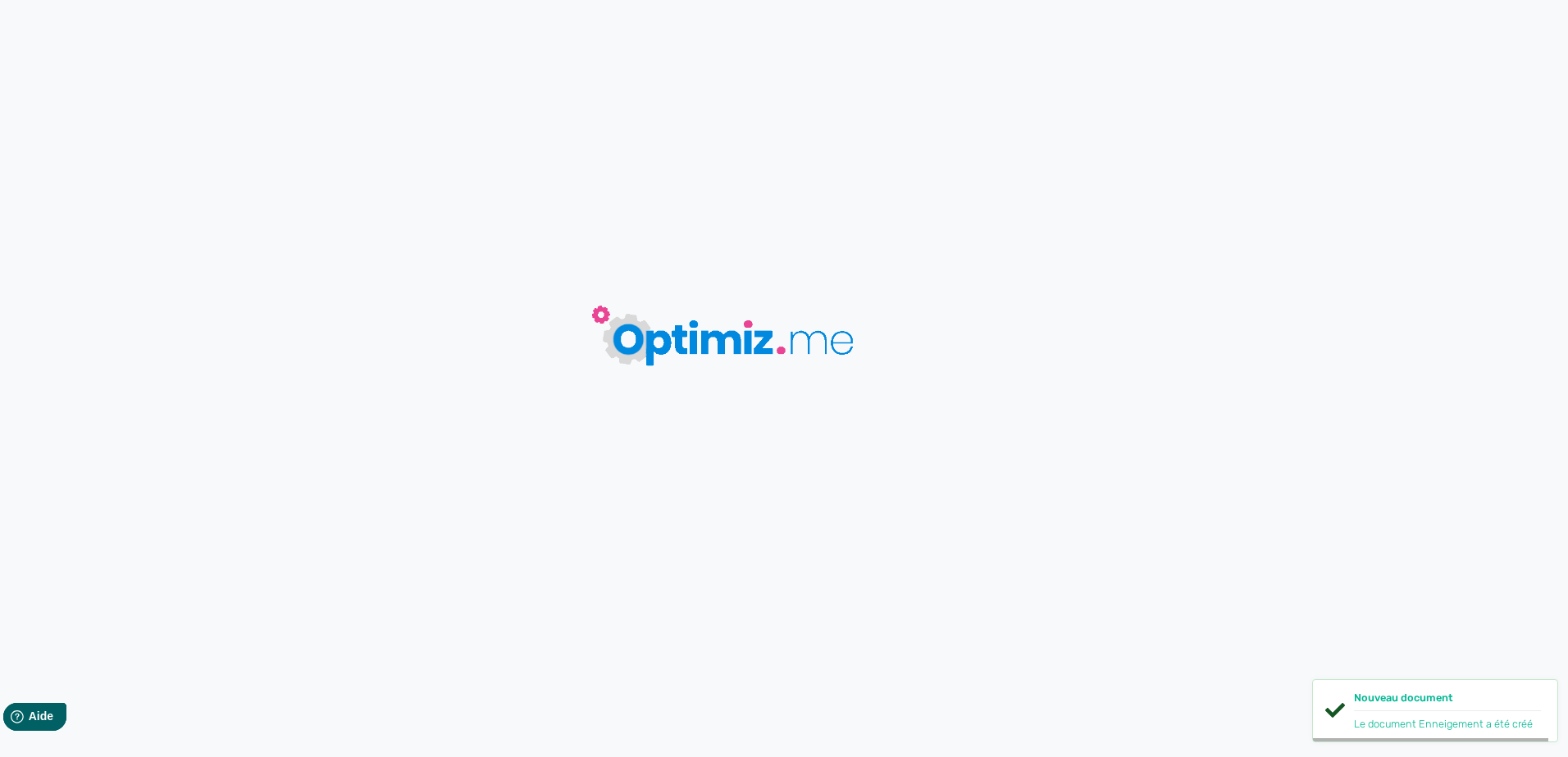
type input "Enneigement"
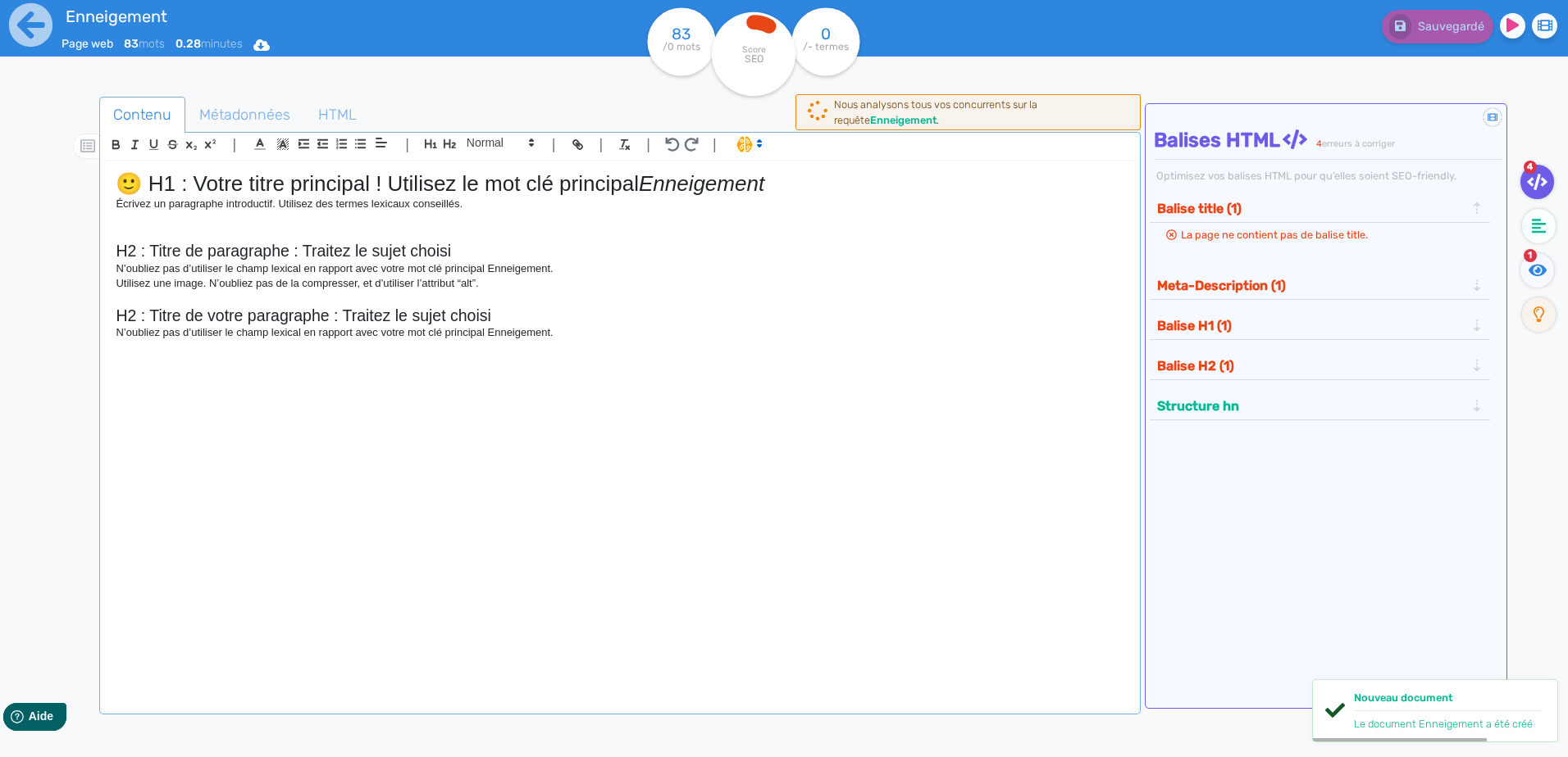
click at [604, 333] on p "N’oubliez pas d’utiliser le champ lexical en rapport avec votre mot clé princip…" at bounding box center [619, 333] width 1007 height 15
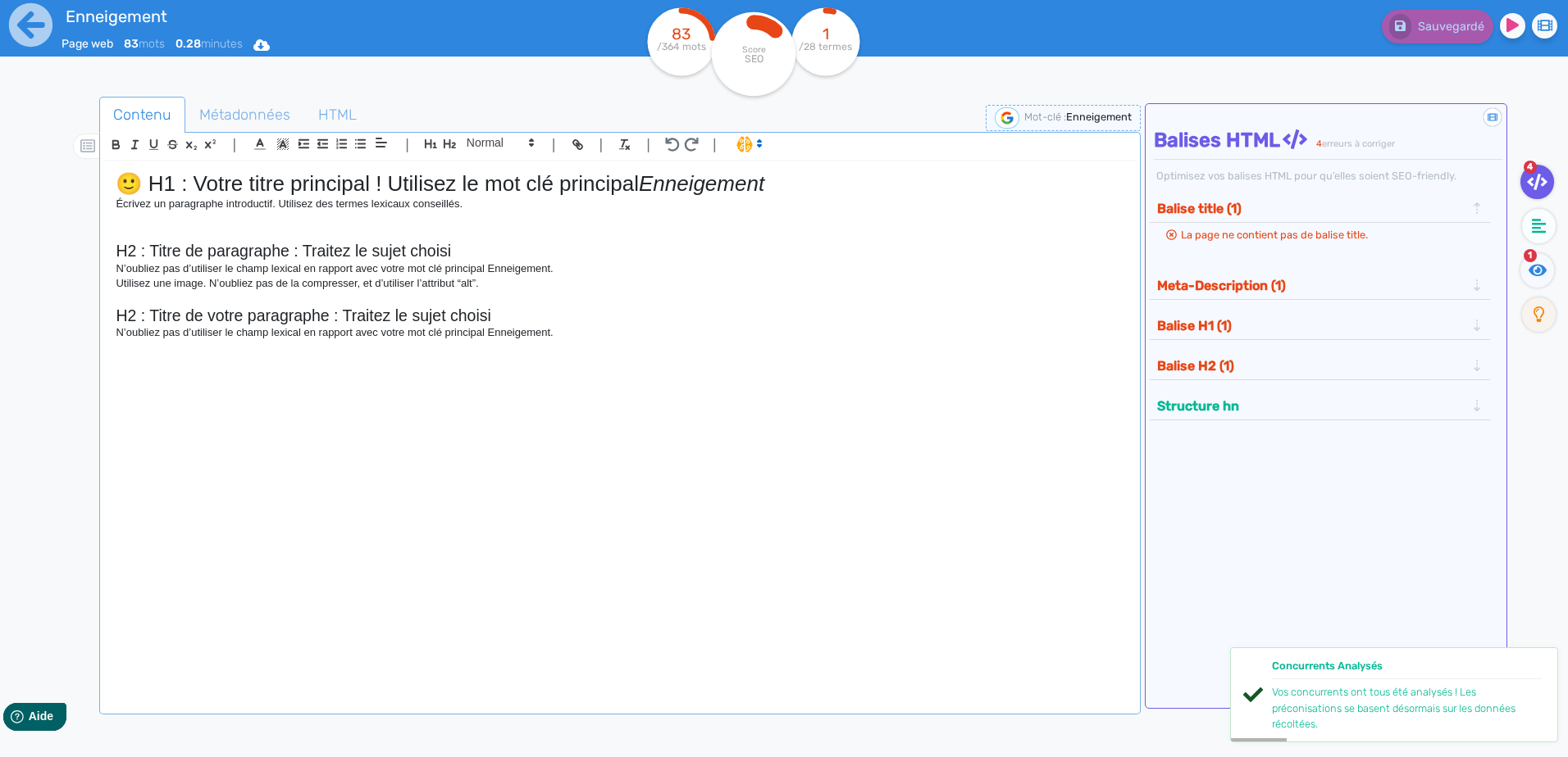
click at [1539, 188] on icon at bounding box center [1537, 182] width 20 height 16
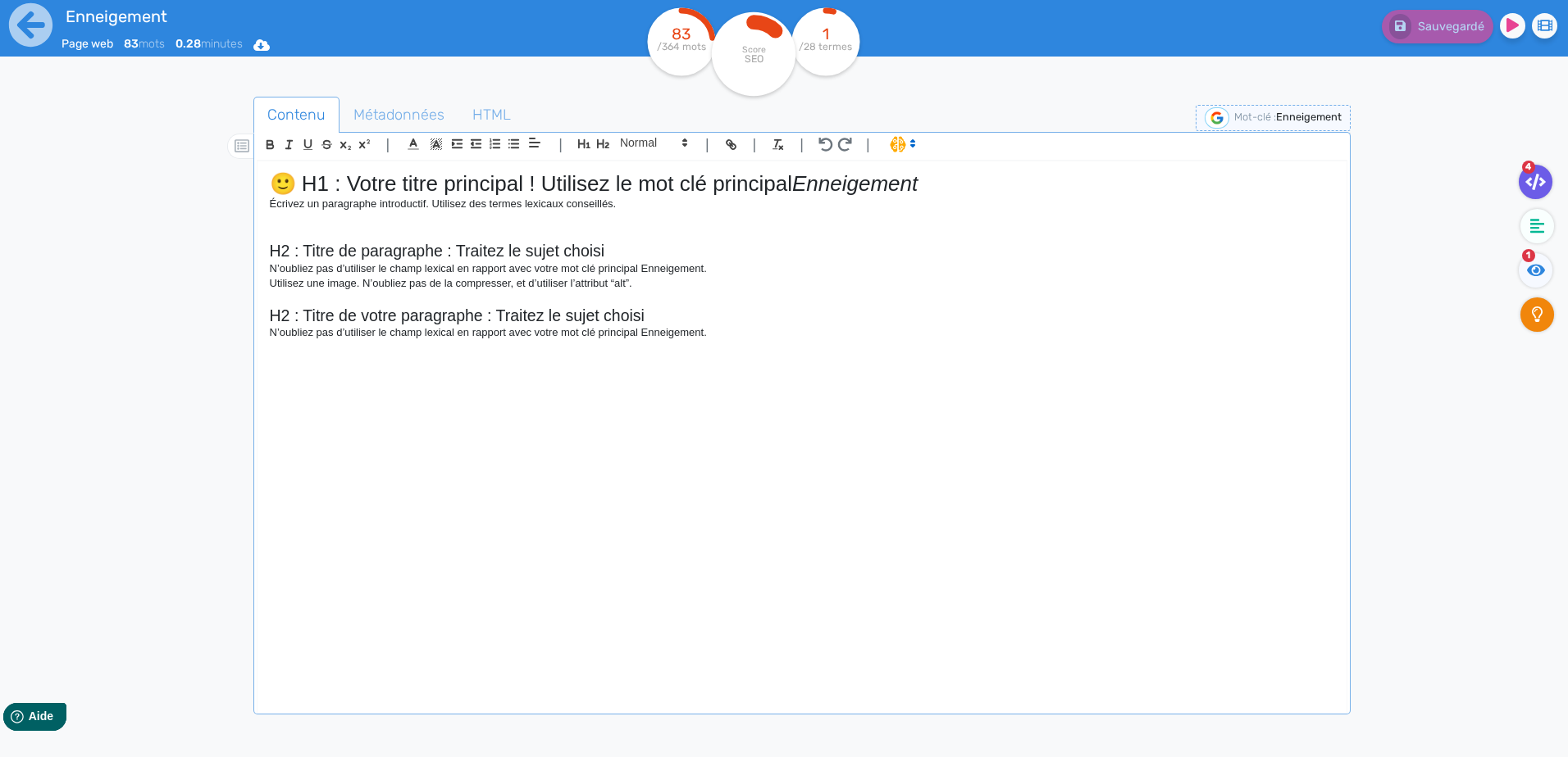
click at [1540, 316] on icon at bounding box center [1538, 314] width 12 height 16
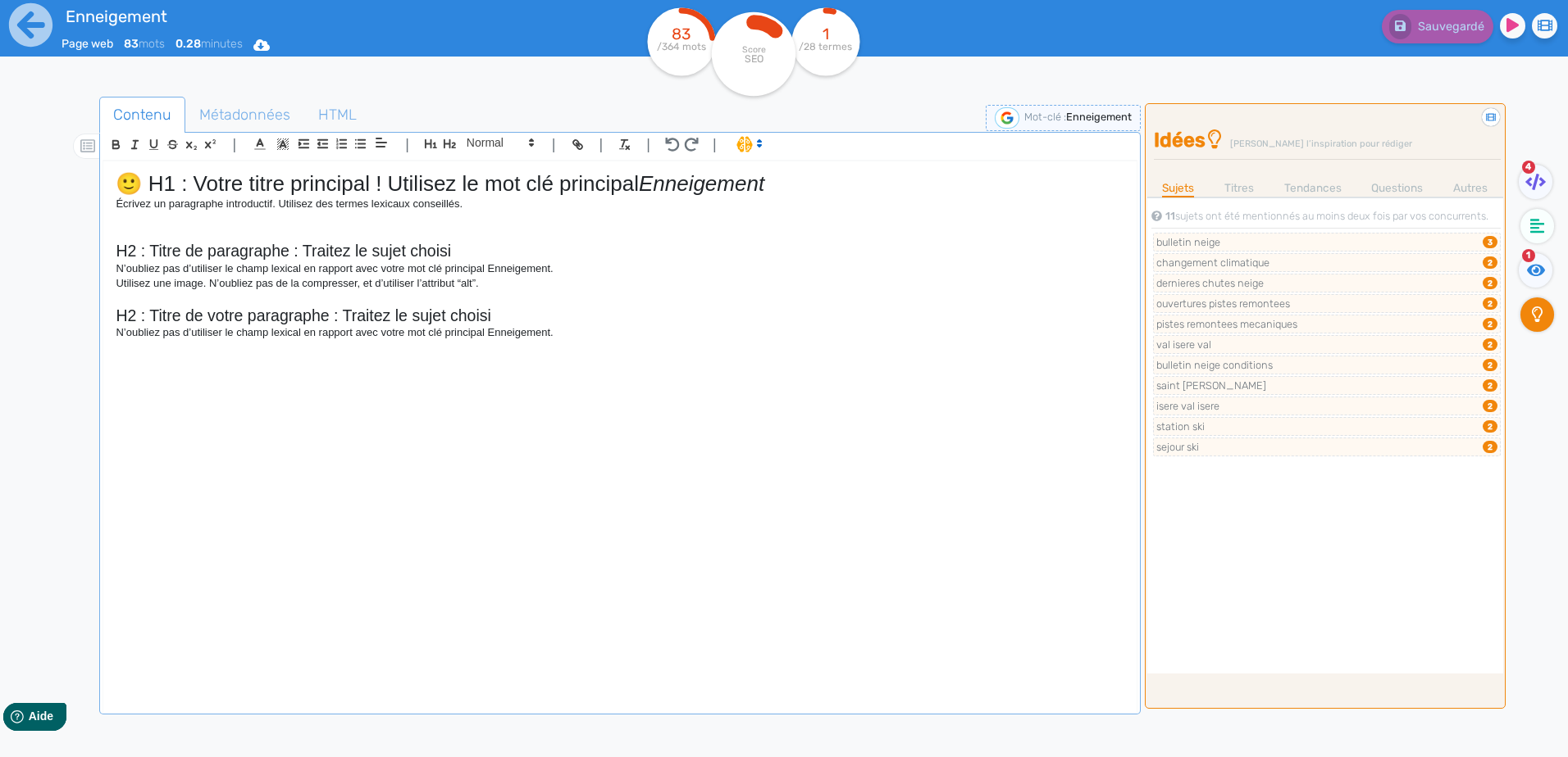
click at [486, 358] on div "🙂 H1 : Votre titre principal ! Utilisez le mot clé principal Enneigement Écrive…" at bounding box center [619, 426] width 1033 height 530
drag, startPoint x: 1395, startPoint y: 150, endPoint x: 1377, endPoint y: 146, distance: 18.4
click at [1395, 150] on h4 "Idées [PERSON_NAME] l’inspiration pour rédiger" at bounding box center [1327, 140] width 347 height 24
click at [1329, 138] on h4 "Idées [PERSON_NAME] l’inspiration pour rédiger" at bounding box center [1327, 140] width 347 height 24
click at [1527, 270] on icon at bounding box center [1536, 270] width 19 height 13
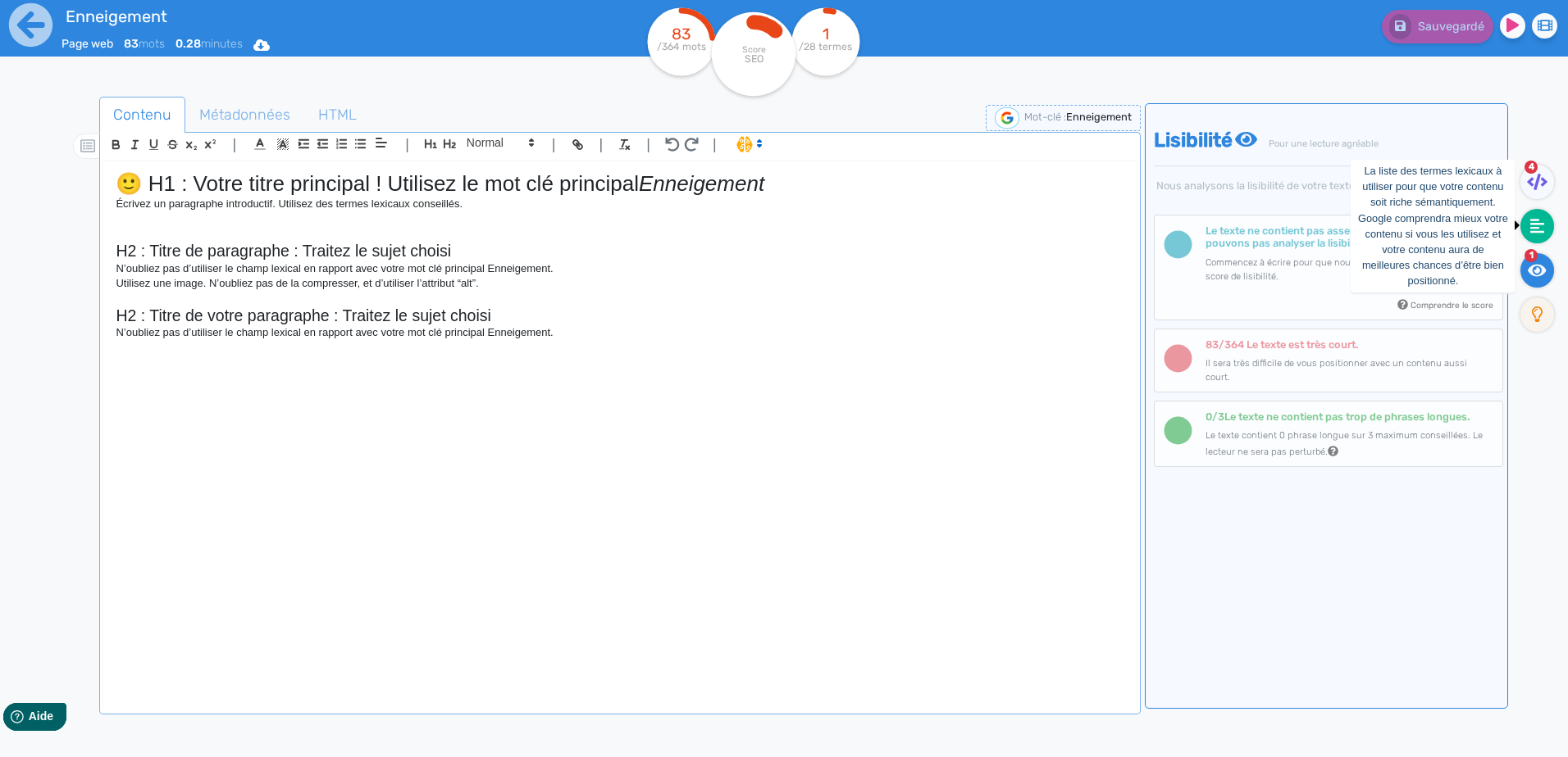
click at [1537, 227] on icon at bounding box center [1538, 226] width 15 height 15
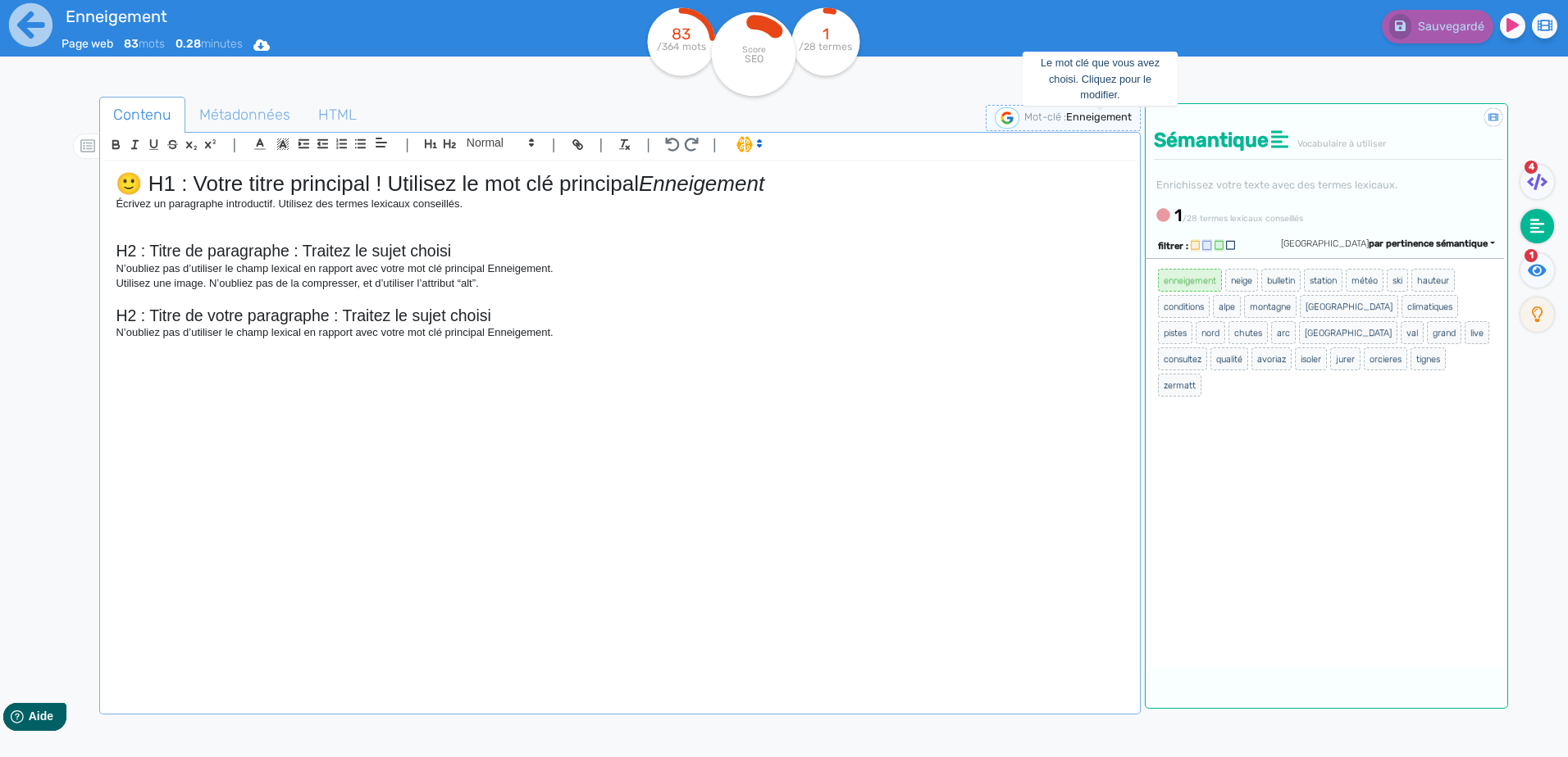
click at [1087, 120] on span "Enneigement" at bounding box center [1099, 117] width 66 height 13
click at [1051, 197] on p "Écrivez un paragraphe introductif. Utilisez des termes lexicaux conseillés." at bounding box center [619, 204] width 1007 height 15
click at [1108, 117] on icon at bounding box center [1108, 117] width 13 height 13
click at [1035, 333] on p "N’oubliez pas d’utiliser le champ lexical en rapport avec votre mot clé princip…" at bounding box center [619, 333] width 1007 height 15
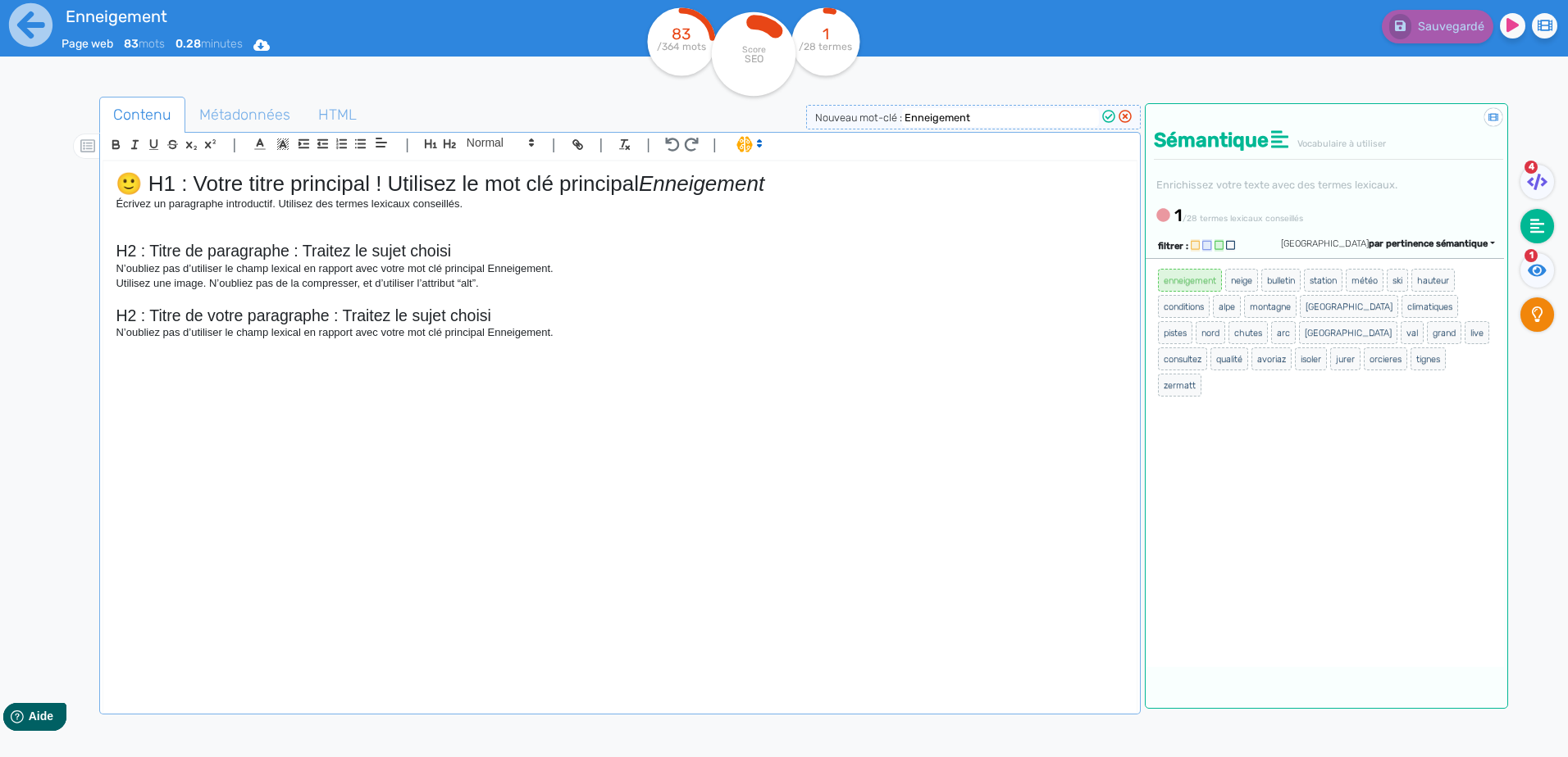
click at [1535, 298] on fa-icon at bounding box center [1537, 315] width 34 height 34
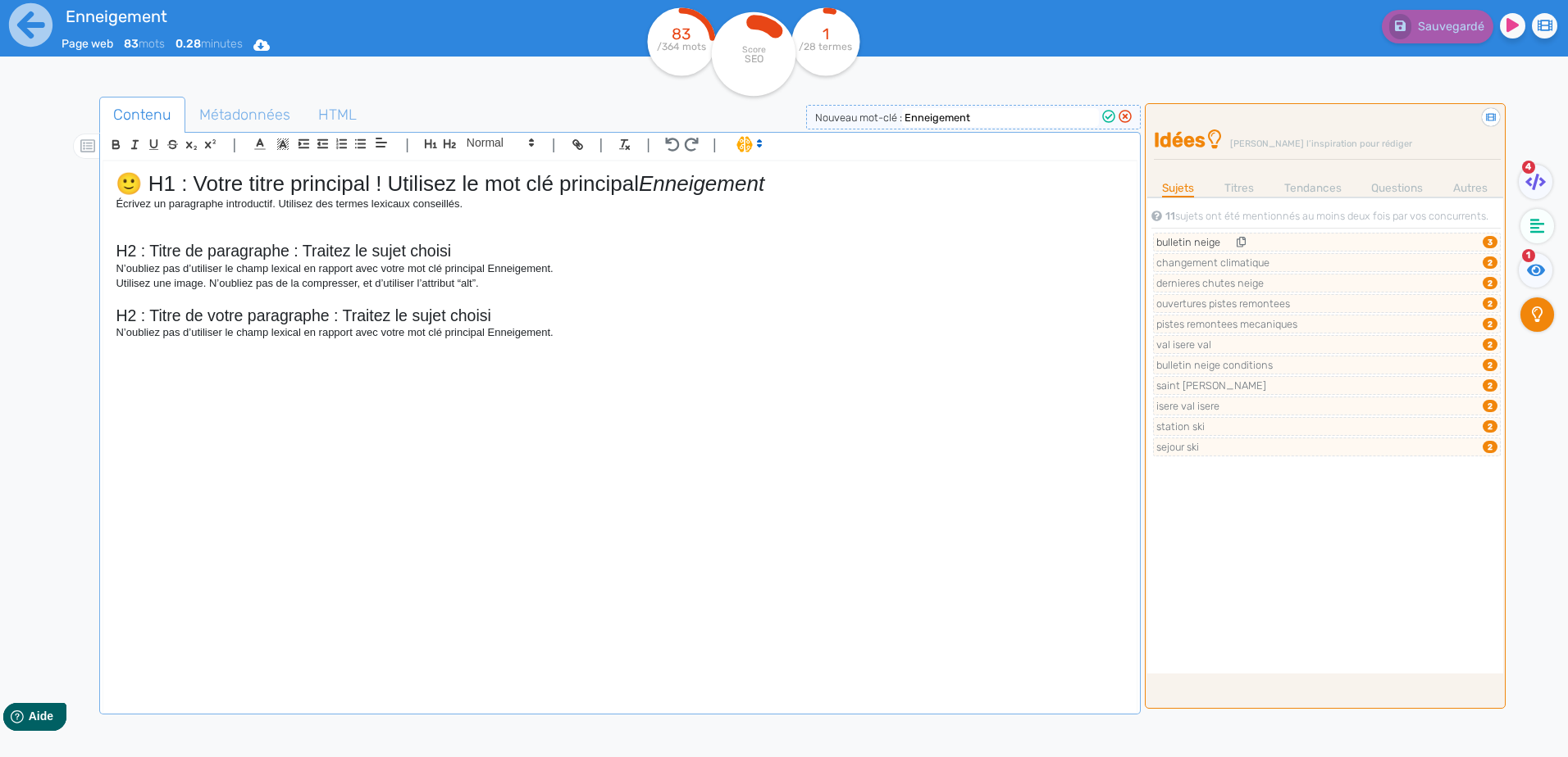
click at [1307, 241] on li "bulletin neige 3" at bounding box center [1326, 242] width 348 height 19
click at [1304, 589] on div "11 sujets ont été mentionnés au moins deux fois par vos concurrents. bulletin n…" at bounding box center [1325, 435] width 356 height 477
click at [284, 110] on span "Métadonnées" at bounding box center [244, 114] width 117 height 45
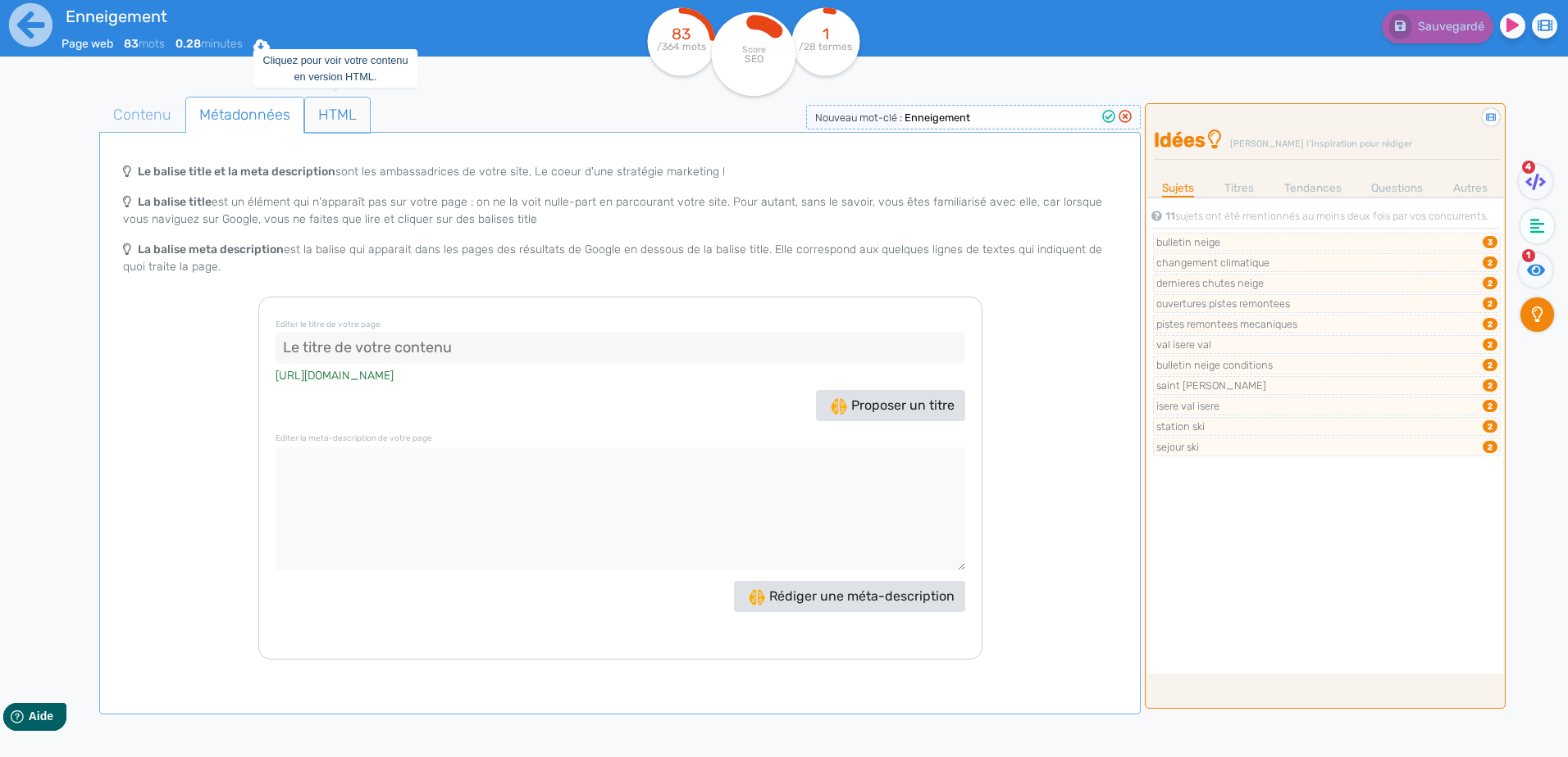
click at [342, 113] on span "HTML" at bounding box center [337, 114] width 65 height 45
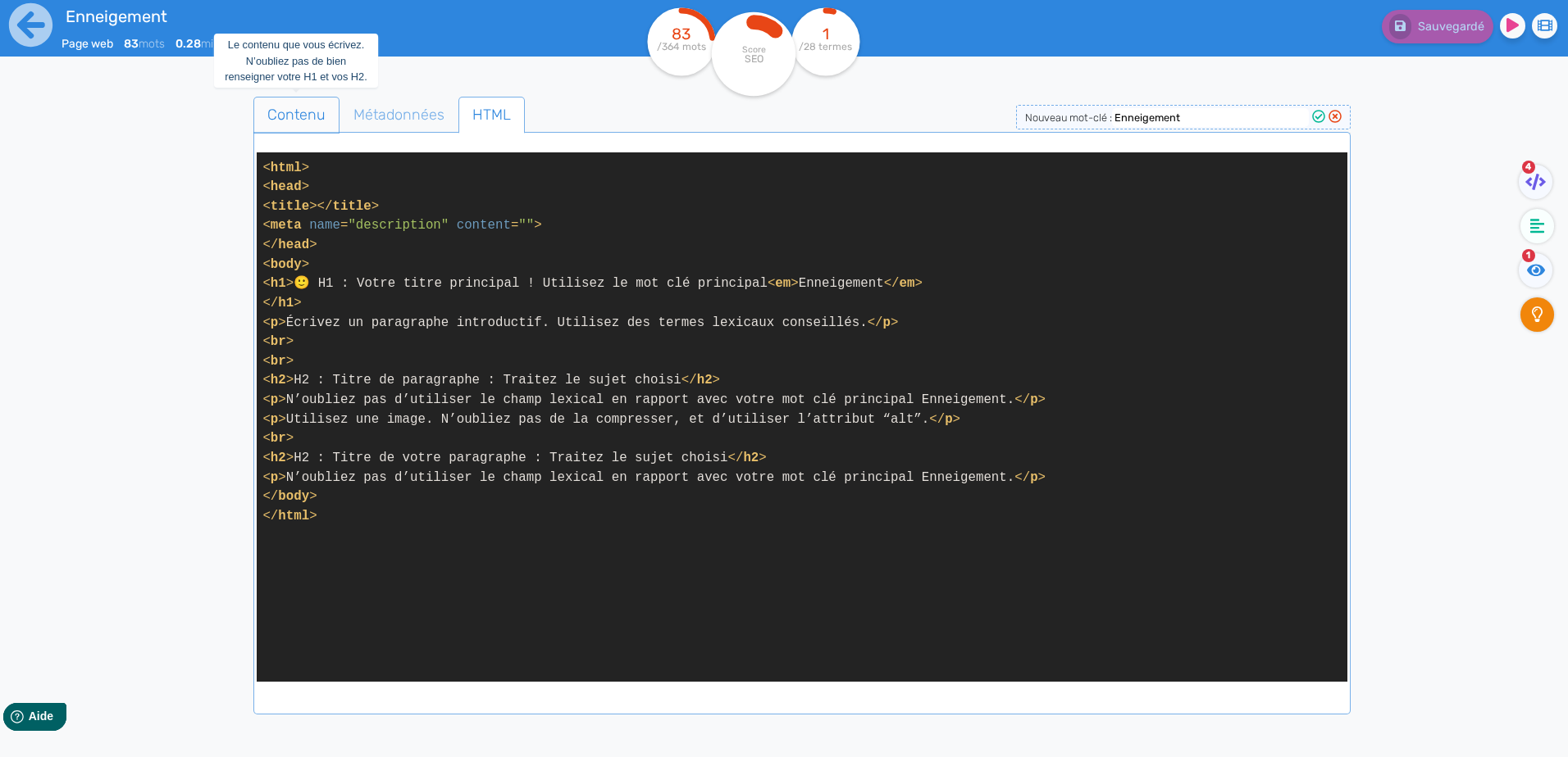
click at [272, 114] on span "Contenu" at bounding box center [296, 114] width 84 height 45
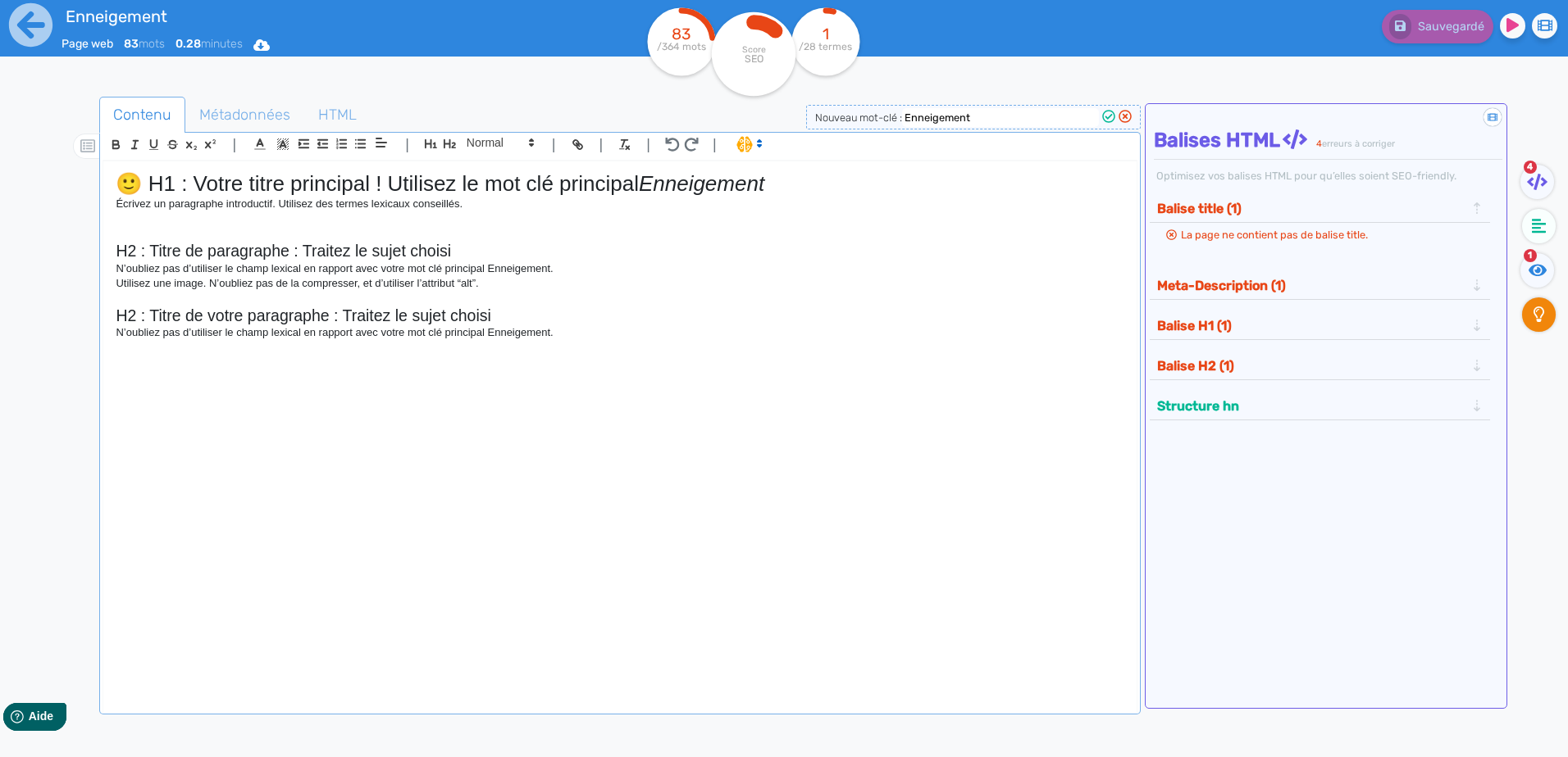
click at [689, 352] on div "🙂 H1 : Votre titre principal ! Utilisez le mot clé principal Enneigement Écrive…" at bounding box center [619, 426] width 1033 height 530
